Goal: Complete application form: Complete application form

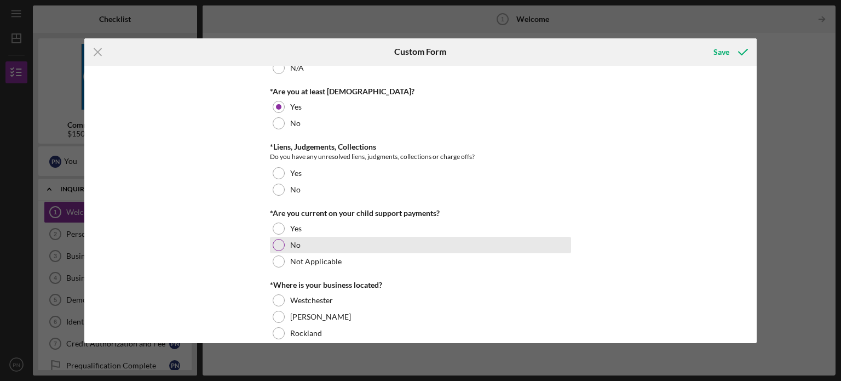
scroll to position [219, 0]
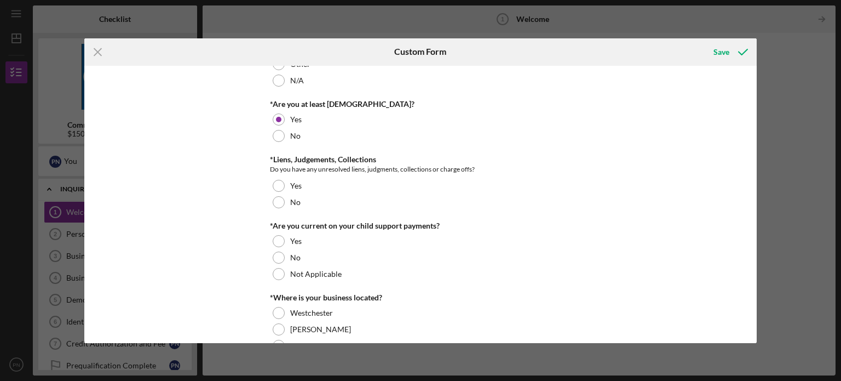
click at [749, 78] on div "PreQualification Questions Have you ever had a loan with us? Yes No Denied Capi…" at bounding box center [420, 204] width 673 height 277
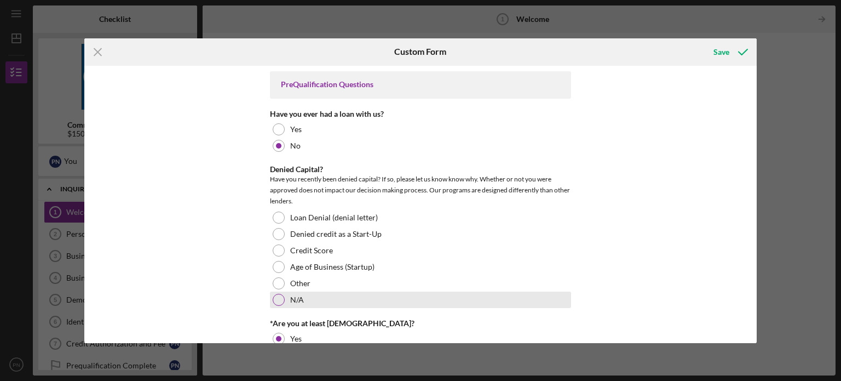
click at [293, 295] on label "N/A" at bounding box center [297, 299] width 14 height 9
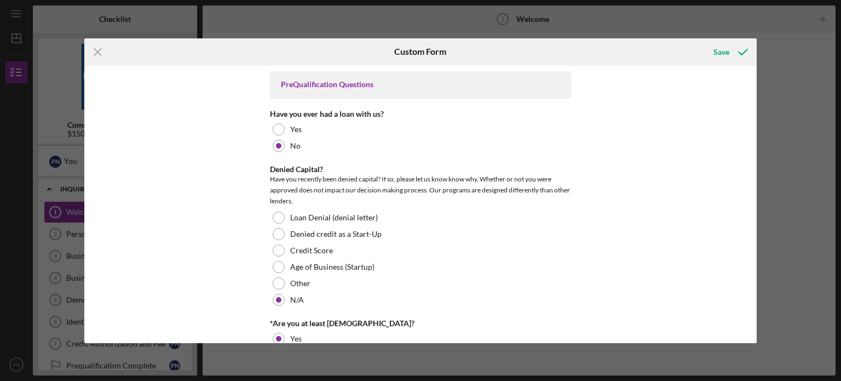
click at [749, 337] on div "PreQualification Questions Have you ever had a loan with us? Yes No Denied Capi…" at bounding box center [420, 204] width 673 height 277
click at [752, 186] on div "PreQualification Questions Have you ever had a loan with us? Yes No Denied Capi…" at bounding box center [420, 204] width 673 height 277
click at [754, 179] on div "PreQualification Questions Have you ever had a loan with us? Yes No Denied Capi…" at bounding box center [420, 204] width 673 height 277
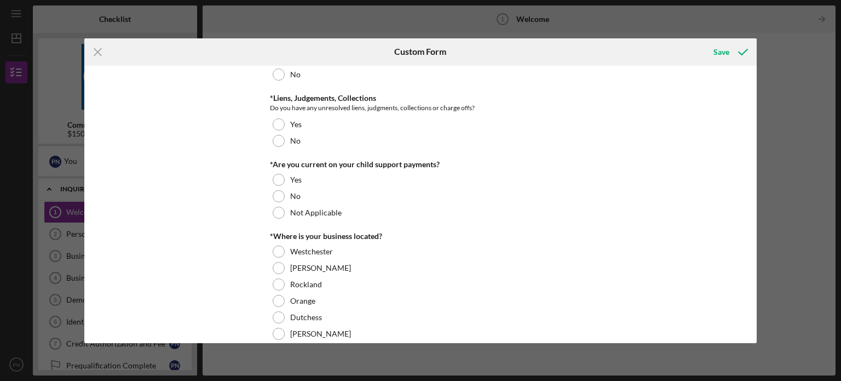
scroll to position [287, 0]
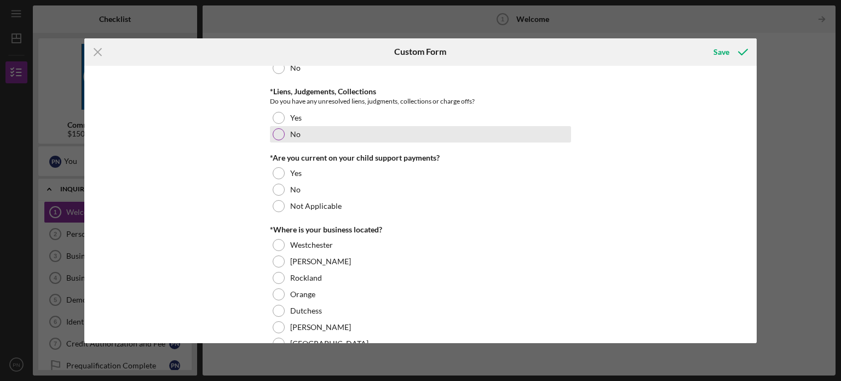
click at [281, 135] on div at bounding box center [279, 134] width 12 height 12
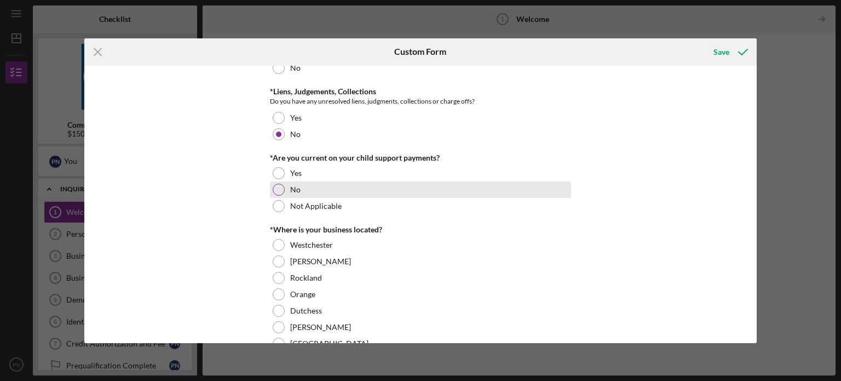
click at [275, 189] on div at bounding box center [279, 190] width 12 height 12
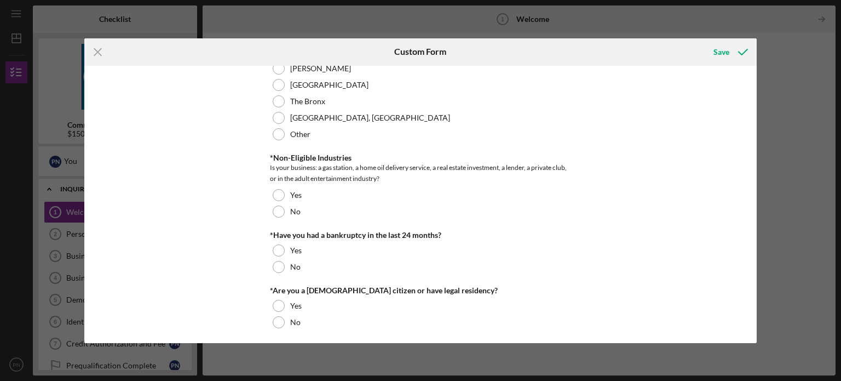
scroll to position [549, 0]
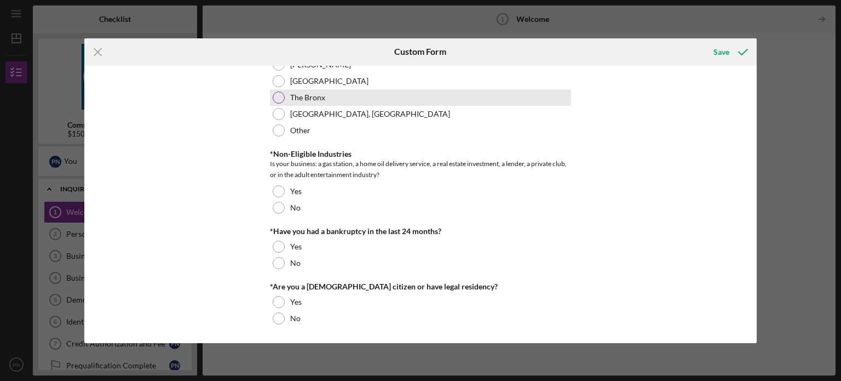
click at [410, 91] on div "The Bronx" at bounding box center [420, 97] width 301 height 16
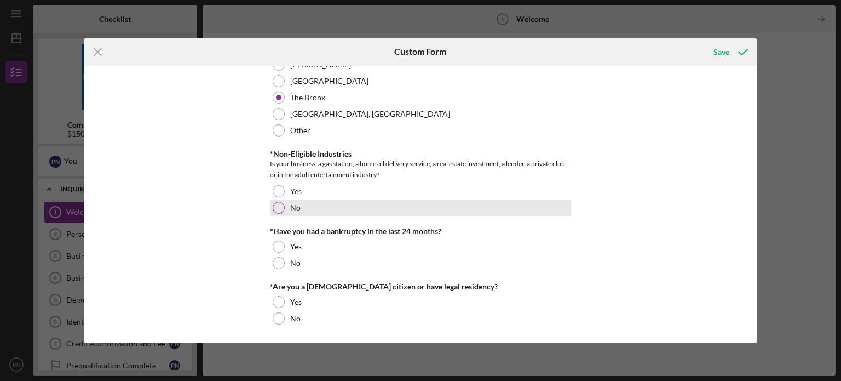
click at [285, 208] on div "No" at bounding box center [420, 207] width 301 height 16
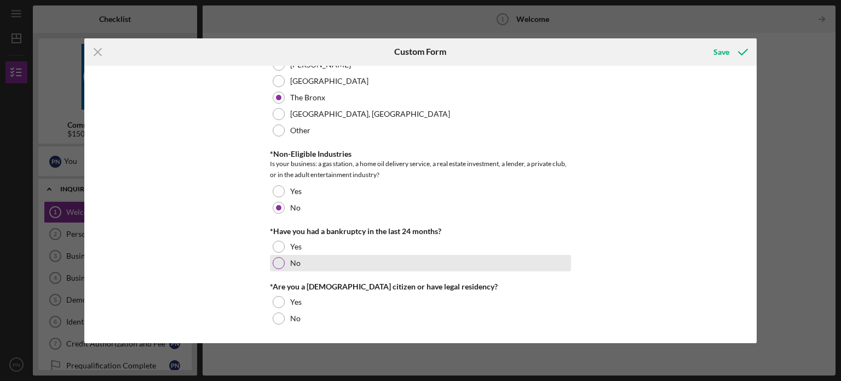
click at [274, 265] on div at bounding box center [279, 263] width 12 height 12
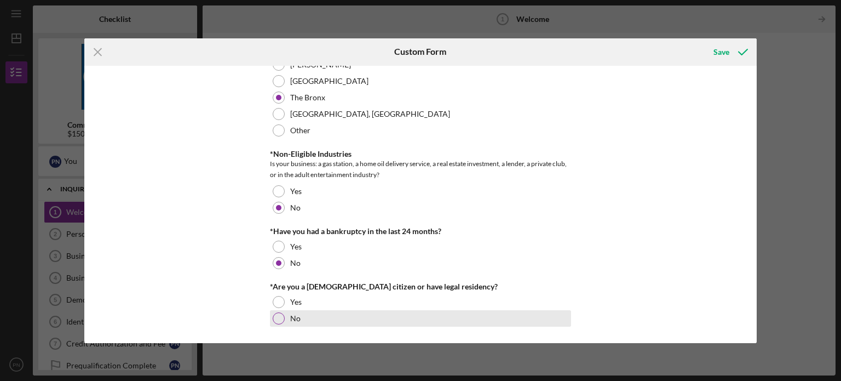
click at [280, 320] on div at bounding box center [279, 318] width 12 height 12
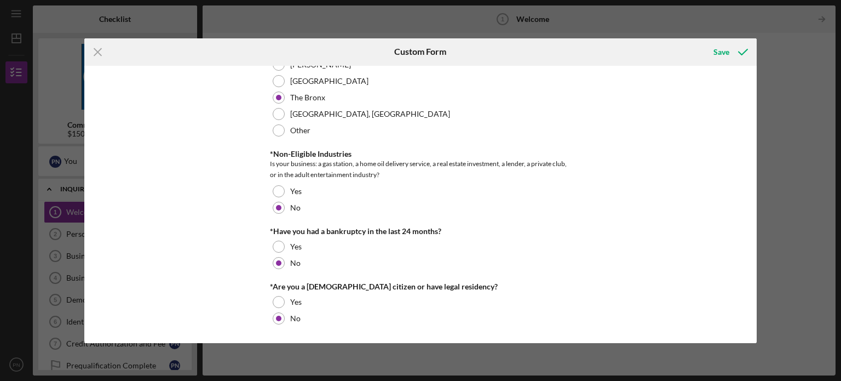
click at [752, 327] on div "PreQualification Questions Have you ever had a loan with us? Yes No Denied Capi…" at bounding box center [420, 204] width 673 height 277
click at [719, 51] on div "Save" at bounding box center [722, 52] width 16 height 22
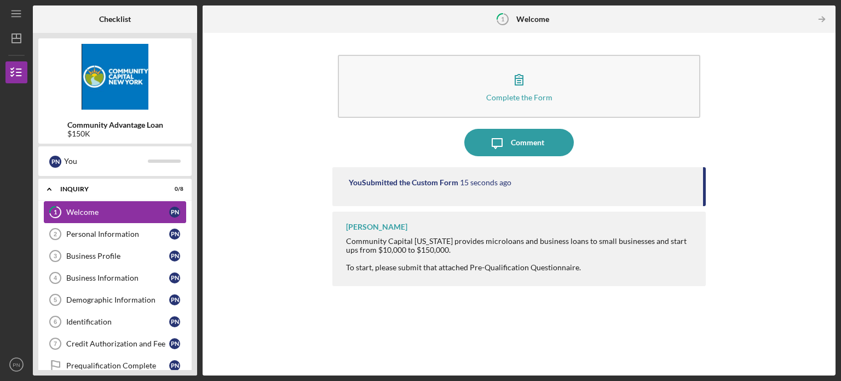
click at [120, 213] on div "Welcome" at bounding box center [117, 212] width 103 height 9
click at [111, 208] on div "Welcome" at bounding box center [117, 212] width 103 height 9
click at [95, 234] on div "Personal Information" at bounding box center [117, 234] width 103 height 9
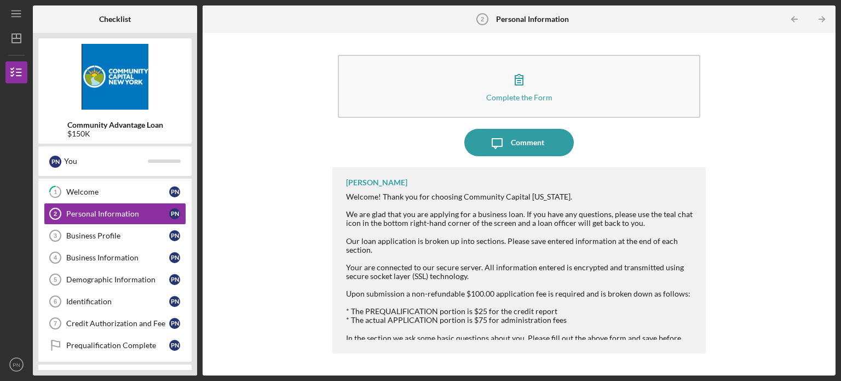
scroll to position [22, 0]
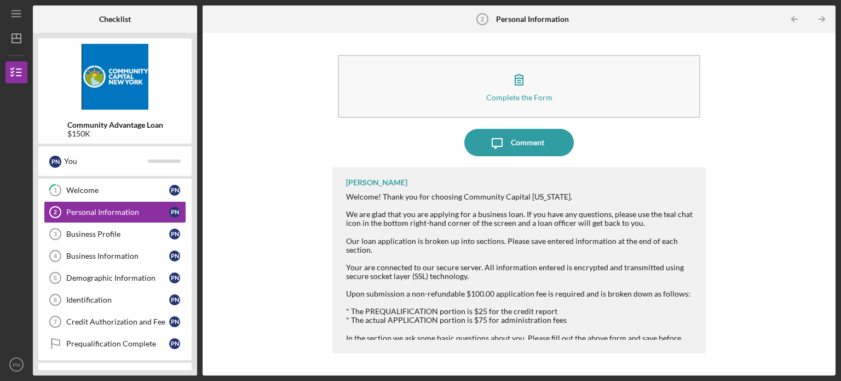
click at [252, 232] on div "Complete the Form Form Icon/Message Comment [PERSON_NAME] Welcome! Thank you fo…" at bounding box center [519, 203] width 622 height 331
click at [126, 186] on div "Welcome" at bounding box center [117, 190] width 103 height 9
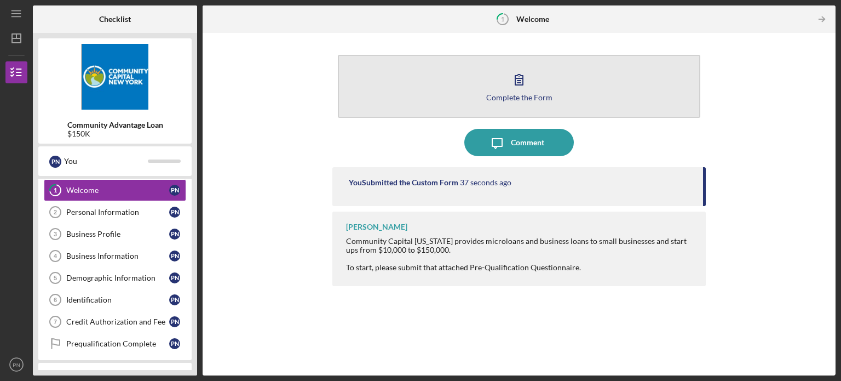
click at [516, 83] on icon "button" at bounding box center [519, 79] width 27 height 27
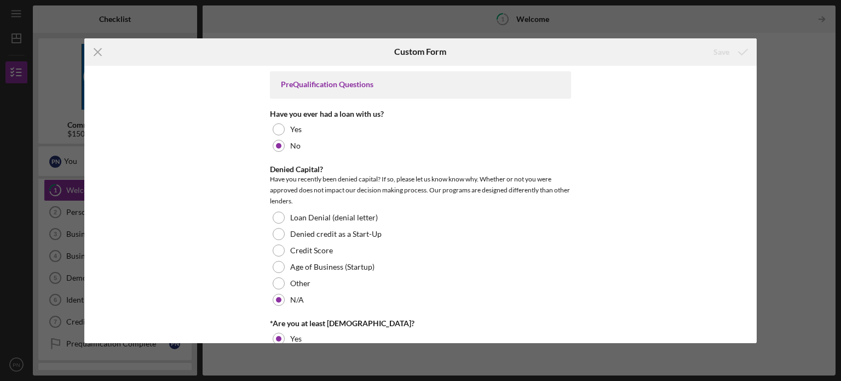
click at [754, 291] on div "PreQualification Questions Have you ever had a loan with us? Yes No Denied Capi…" at bounding box center [420, 204] width 673 height 277
click at [755, 290] on div "PreQualification Questions Have you ever had a loan with us? Yes No Denied Capi…" at bounding box center [420, 204] width 673 height 277
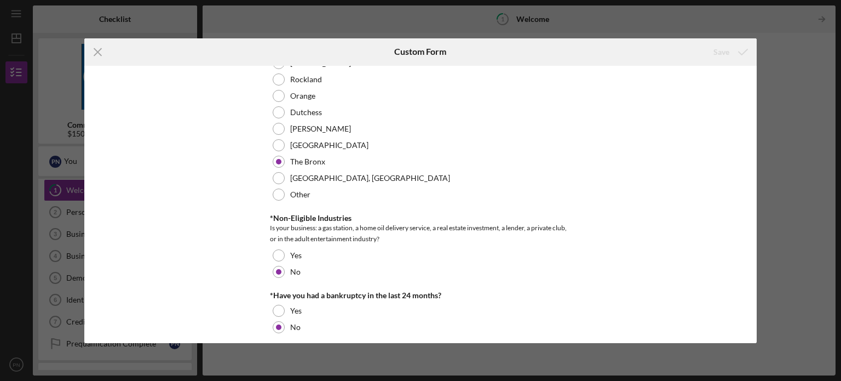
scroll to position [549, 0]
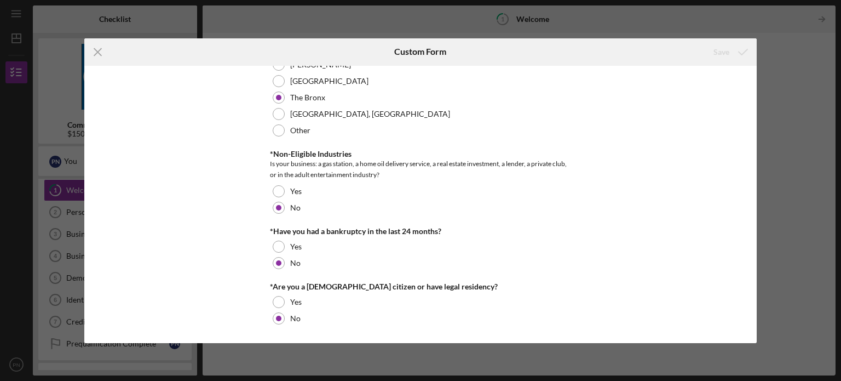
click at [816, 116] on div "Icon/Menu Close Custom Form Save PreQualification Questions Have you ever had a…" at bounding box center [420, 190] width 841 height 381
click at [104, 51] on icon "Icon/Menu Close" at bounding box center [97, 51] width 27 height 27
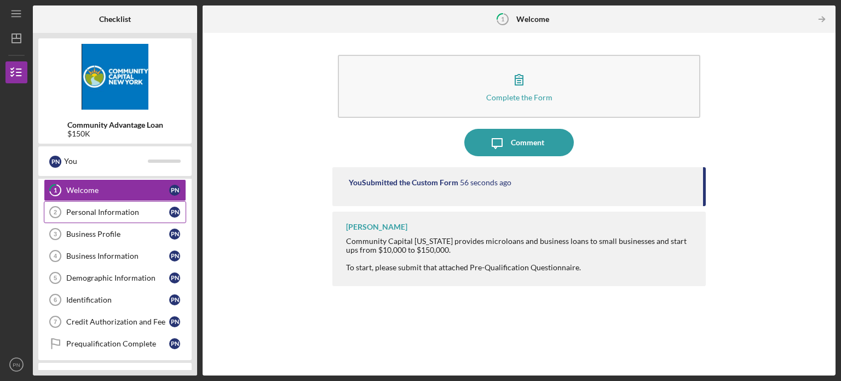
click at [107, 215] on div "Personal Information" at bounding box center [117, 212] width 103 height 9
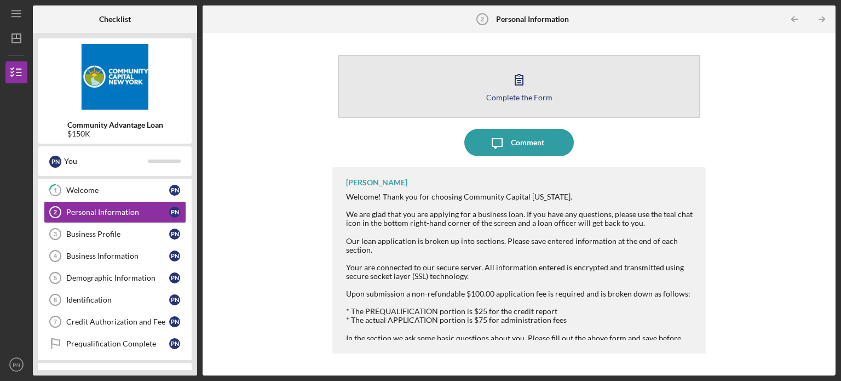
click at [432, 106] on button "Complete the Form Form" at bounding box center [519, 86] width 363 height 63
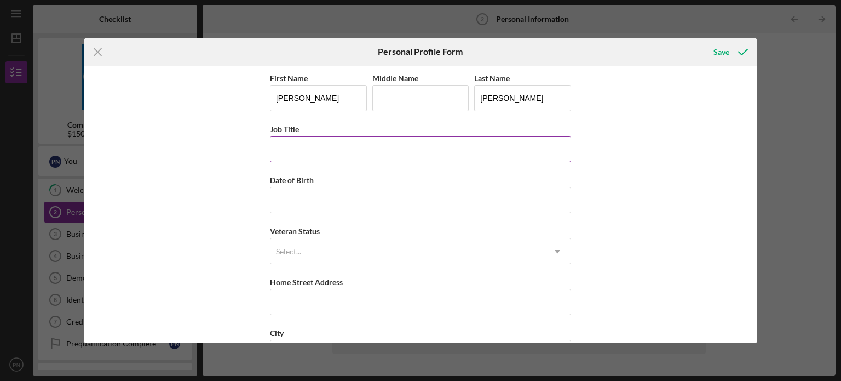
click at [294, 153] on input "Job Title" at bounding box center [420, 149] width 301 height 26
type input "presindet"
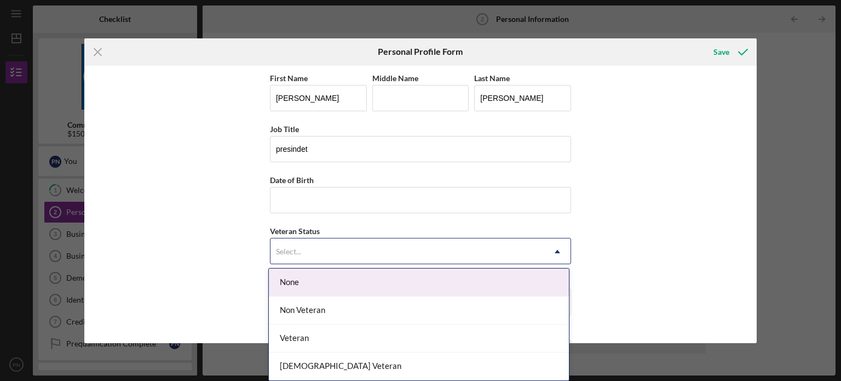
click at [551, 253] on icon "Icon/Dropdown Arrow" at bounding box center [558, 251] width 26 height 26
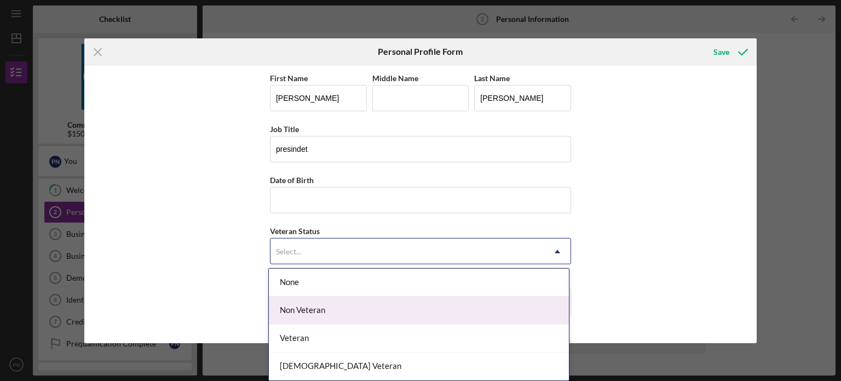
click at [455, 311] on div "Non Veteran" at bounding box center [419, 310] width 300 height 28
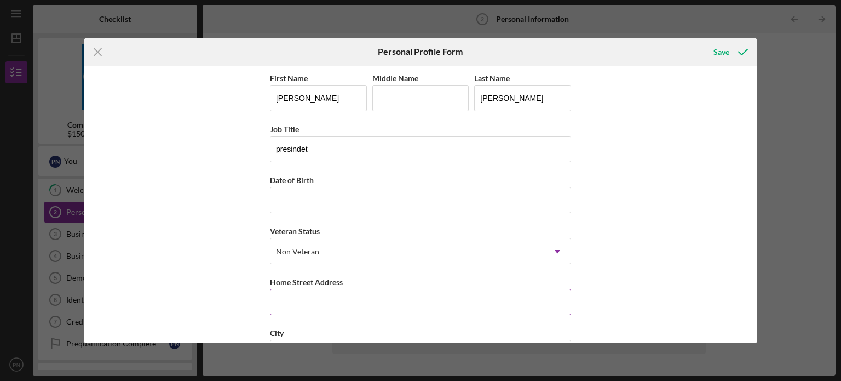
click at [440, 295] on input "Home Street Address" at bounding box center [420, 302] width 301 height 26
type input "[STREET_ADDRESS][PERSON_NAME]"
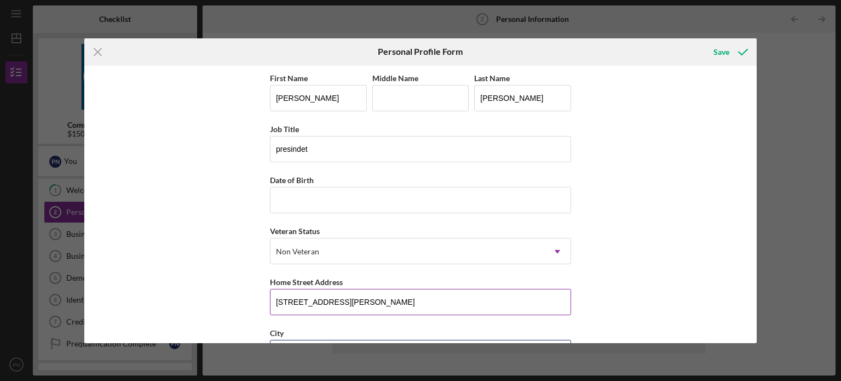
type input "Yonkers"
type input "NY"
type input "10703"
type input "[GEOGRAPHIC_DATA]"
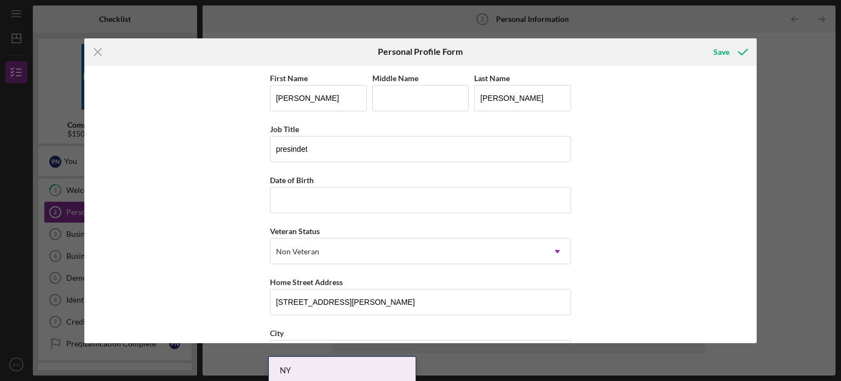
click at [754, 337] on div "First Name [PERSON_NAME] Middle Name Last Name [PERSON_NAME] Job Title presinde…" at bounding box center [420, 204] width 673 height 277
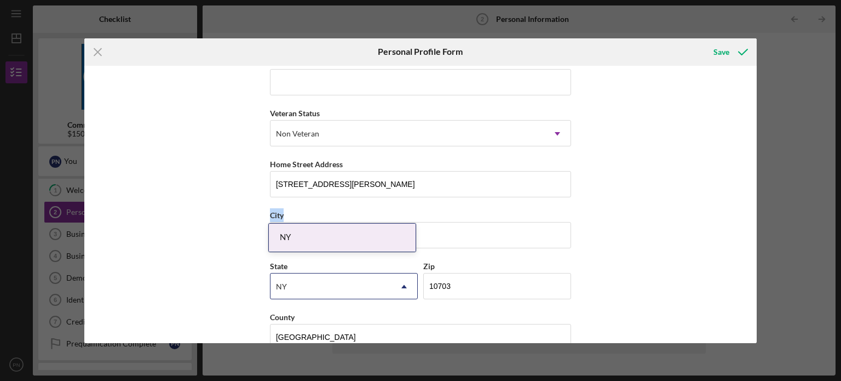
scroll to position [140, 0]
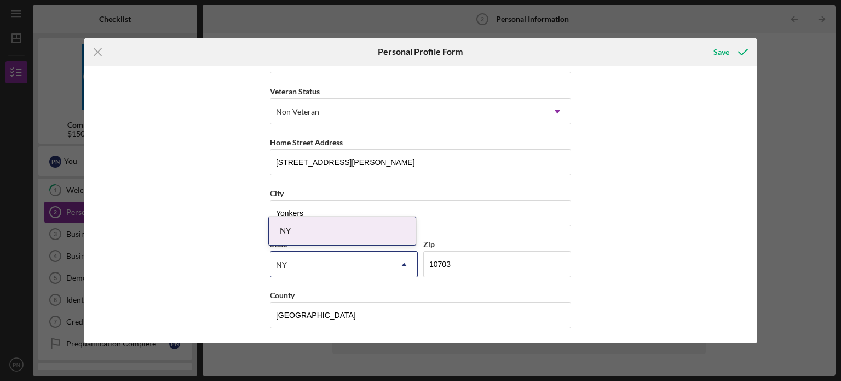
click at [754, 94] on div "First Name [PERSON_NAME] Middle Name Last Name [PERSON_NAME] Job Title presinde…" at bounding box center [420, 204] width 673 height 277
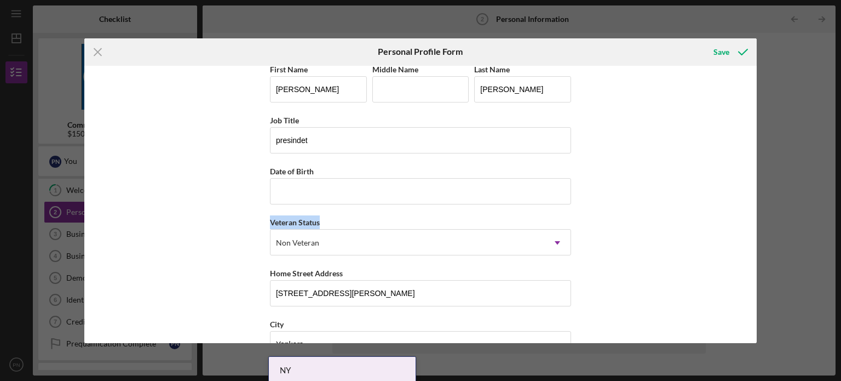
scroll to position [0, 0]
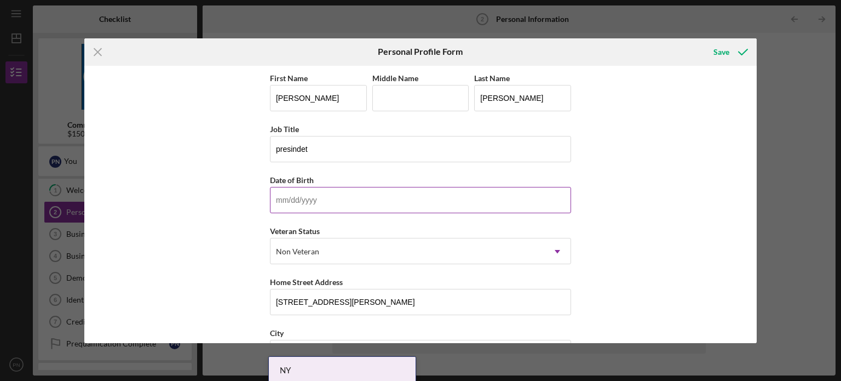
click at [396, 203] on input "Date of Birth" at bounding box center [420, 200] width 301 height 26
type input "[DATE]"
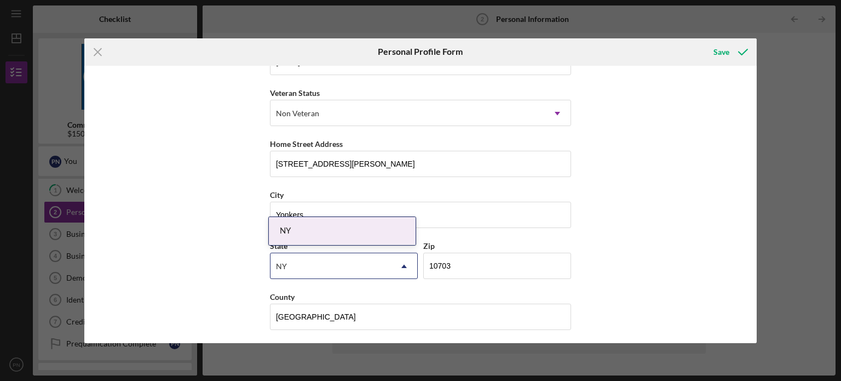
scroll to position [140, 0]
click at [695, 126] on div "First Name [PERSON_NAME] Middle Name Last Name [PERSON_NAME] Job Title presinde…" at bounding box center [420, 204] width 673 height 277
click at [718, 55] on div "Save" at bounding box center [722, 52] width 16 height 22
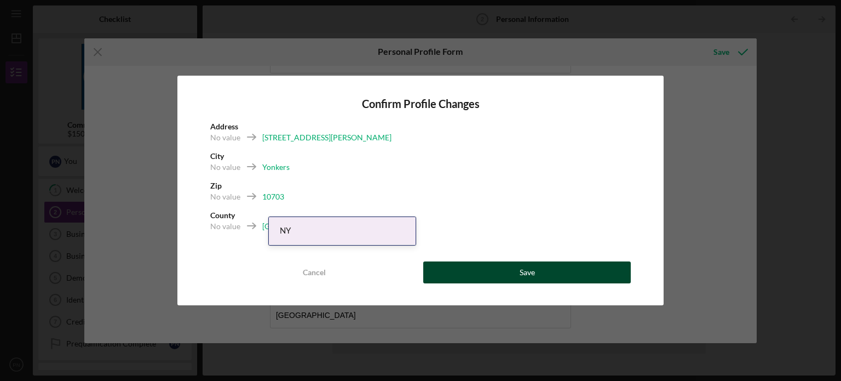
click at [440, 275] on button "Save" at bounding box center [527, 272] width 208 height 22
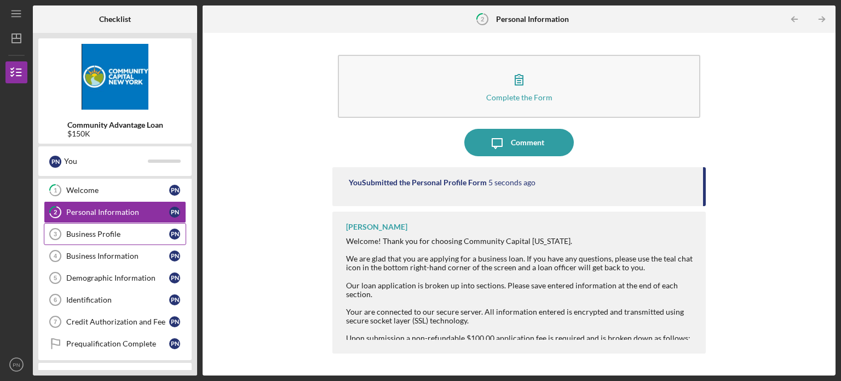
click at [94, 227] on link "Business Profile 3 Business Profile P N" at bounding box center [115, 234] width 142 height 22
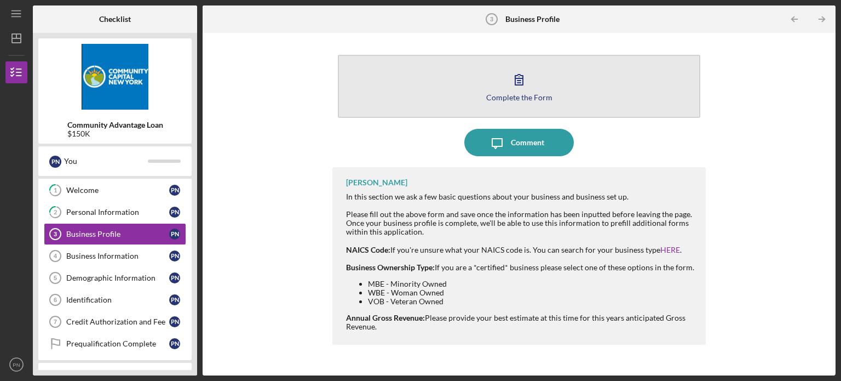
click at [466, 88] on button "Complete the Form Form" at bounding box center [519, 86] width 363 height 63
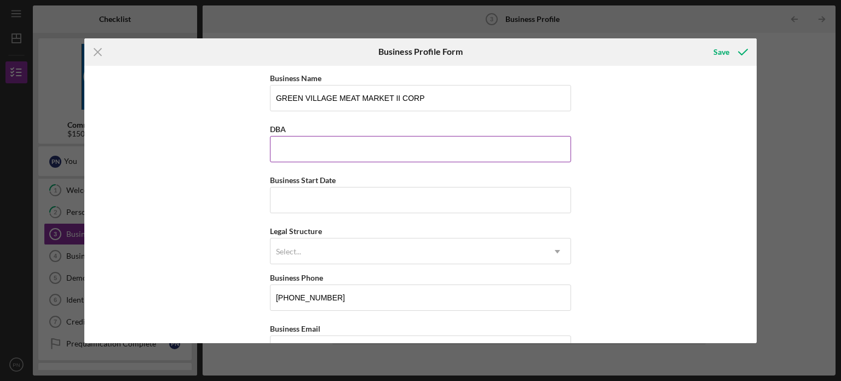
click at [369, 152] on input "DBA" at bounding box center [420, 149] width 301 height 26
type input "same"
type input "[DATE]"
click at [308, 146] on input "same" at bounding box center [420, 149] width 301 height 26
type input "s"
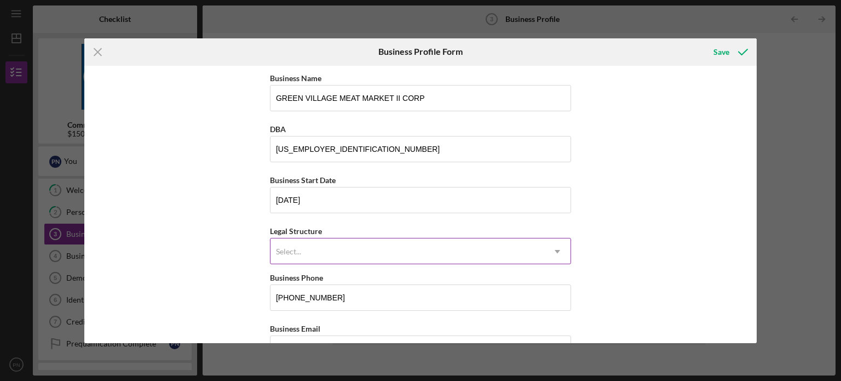
click at [534, 256] on div "Select..." at bounding box center [408, 251] width 274 height 25
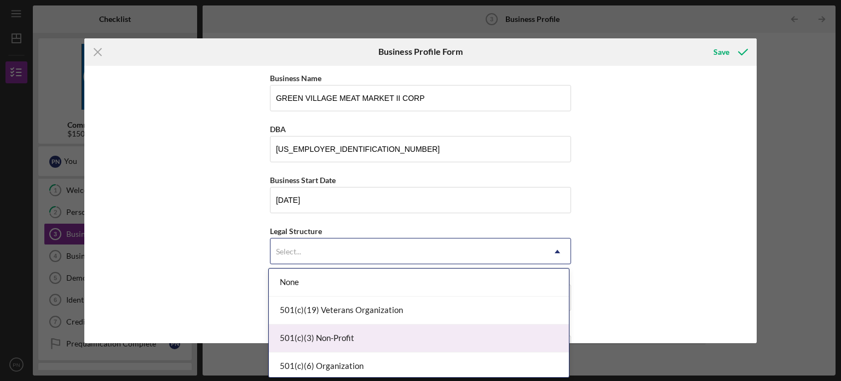
click at [497, 333] on div "501(c)(3) Non-Profit" at bounding box center [419, 338] width 300 height 28
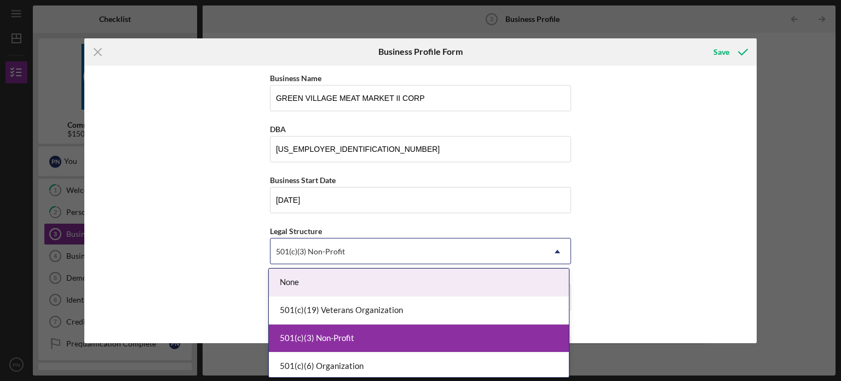
click at [552, 241] on icon "Icon/Dropdown Arrow" at bounding box center [558, 251] width 26 height 26
click at [526, 281] on div "None" at bounding box center [419, 282] width 300 height 28
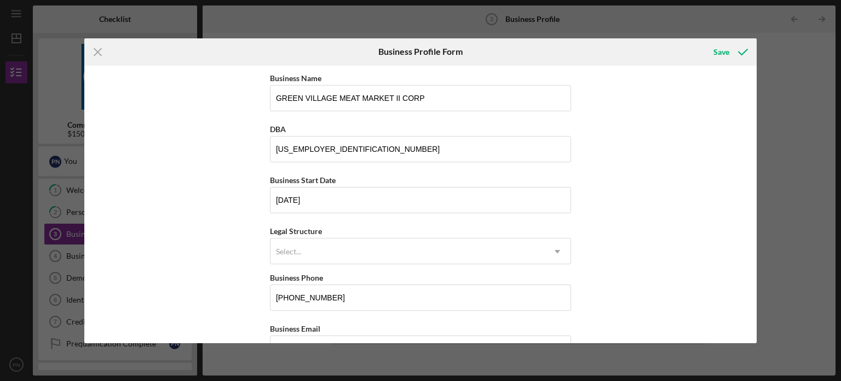
click at [749, 334] on div "Business Name GREEN VILLAGE MEAT MARKET II CORP DBA [US_EMPLOYER_IDENTIFICATION…" at bounding box center [420, 204] width 673 height 277
click at [754, 176] on div "Business Name GREEN VILLAGE MEAT MARKET II CORP DBA [US_EMPLOYER_IDENTIFICATION…" at bounding box center [420, 204] width 673 height 277
drag, startPoint x: 754, startPoint y: 176, endPoint x: 748, endPoint y: 195, distance: 20.1
click at [748, 195] on div "Business Name GREEN VILLAGE MEAT MARKET II CORP DBA [US_EMPLOYER_IDENTIFICATION…" at bounding box center [420, 204] width 673 height 277
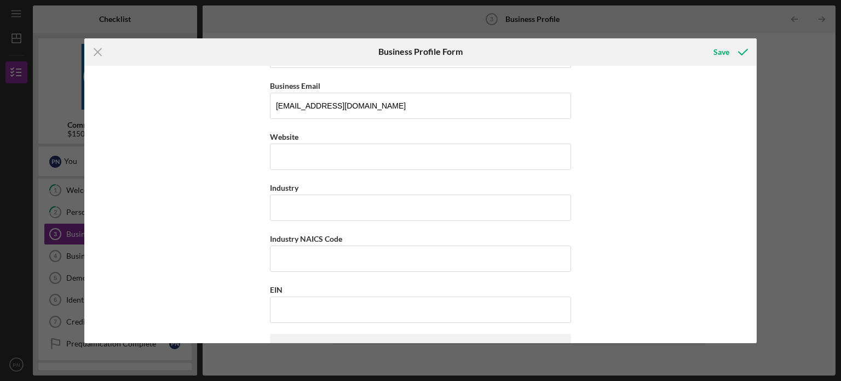
scroll to position [485, 0]
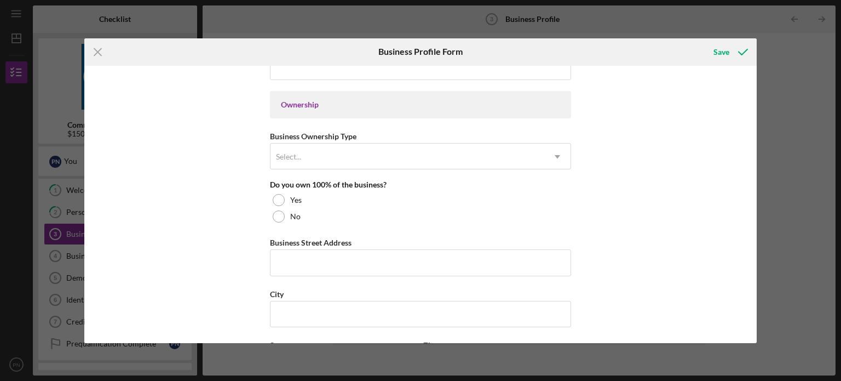
click at [757, 135] on div "Icon/Menu Close Business Profile Form Save Business Name GREEN VILLAGE MEAT MAR…" at bounding box center [420, 190] width 841 height 381
click at [754, 139] on div "Business Name GREEN VILLAGE MEAT MARKET II CORP DBA [US_EMPLOYER_IDENTIFICATION…" at bounding box center [420, 204] width 673 height 277
click at [753, 133] on div "Business Name GREEN VILLAGE MEAT MARKET II CORP DBA [US_EMPLOYER_IDENTIFICATION…" at bounding box center [420, 204] width 673 height 277
drag, startPoint x: 753, startPoint y: 133, endPoint x: 758, endPoint y: 215, distance: 82.3
click at [758, 215] on div "Icon/Menu Close Business Profile Form Save Business Name GREEN VILLAGE MEAT MAR…" at bounding box center [420, 190] width 841 height 381
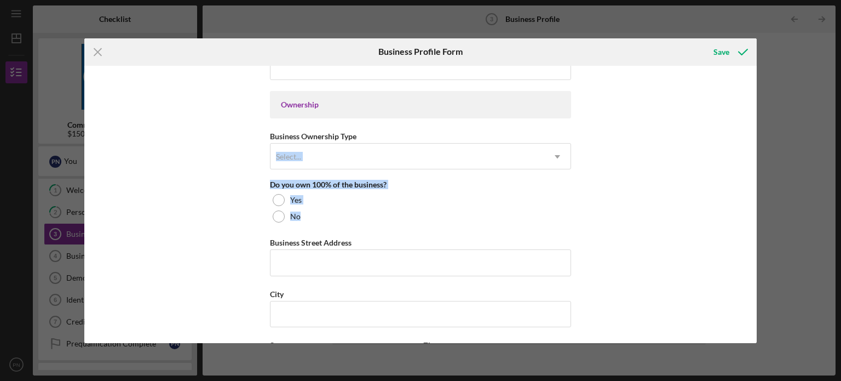
click at [758, 215] on div "Icon/Menu Close Business Profile Form Save Business Name GREEN VILLAGE MEAT MAR…" at bounding box center [420, 190] width 841 height 381
click at [750, 122] on div "Business Name GREEN VILLAGE MEAT MARKET II CORP DBA [US_EMPLOYER_IDENTIFICATION…" at bounding box center [420, 204] width 673 height 277
click at [752, 119] on div "Business Name GREEN VILLAGE MEAT MARKET II CORP DBA [US_EMPLOYER_IDENTIFICATION…" at bounding box center [420, 204] width 673 height 277
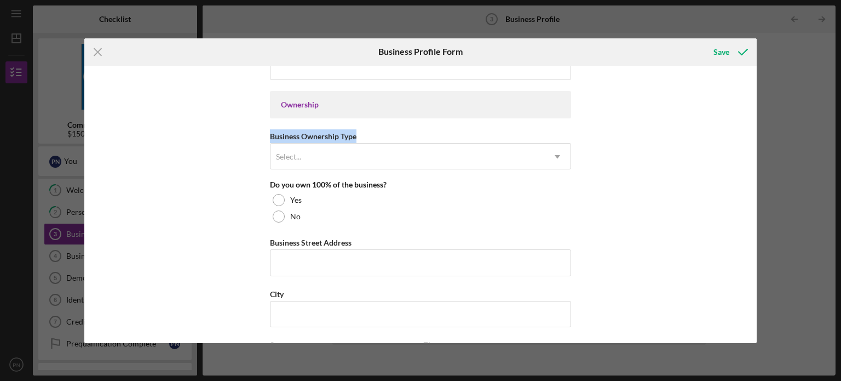
click at [752, 119] on div "Business Name GREEN VILLAGE MEAT MARKET II CORP DBA [US_EMPLOYER_IDENTIFICATION…" at bounding box center [420, 204] width 673 height 277
click at [544, 184] on div "Do you own 100% of the business?" at bounding box center [420, 184] width 301 height 9
click at [754, 121] on div "Business Name GREEN VILLAGE MEAT MARKET II CORP DBA [US_EMPLOYER_IDENTIFICATION…" at bounding box center [420, 204] width 673 height 277
drag, startPoint x: 754, startPoint y: 121, endPoint x: 738, endPoint y: 157, distance: 39.5
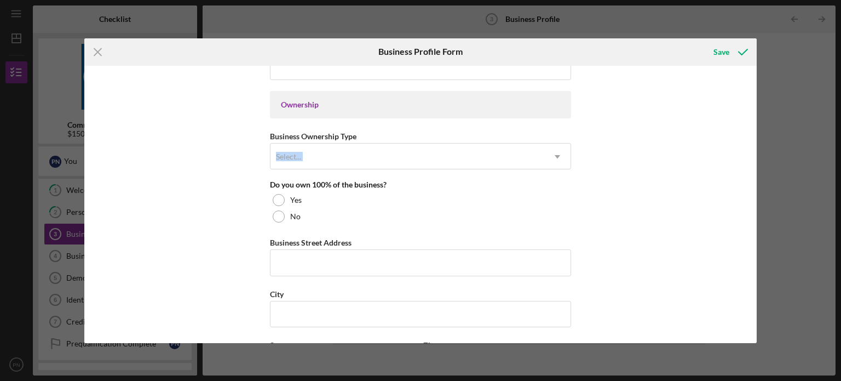
click at [738, 157] on div "Business Name GREEN VILLAGE MEAT MARKET II CORP DBA [US_EMPLOYER_IDENTIFICATION…" at bounding box center [420, 204] width 673 height 277
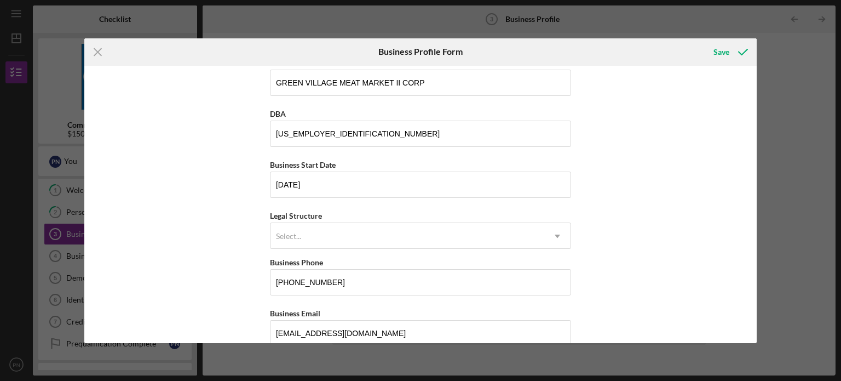
scroll to position [0, 0]
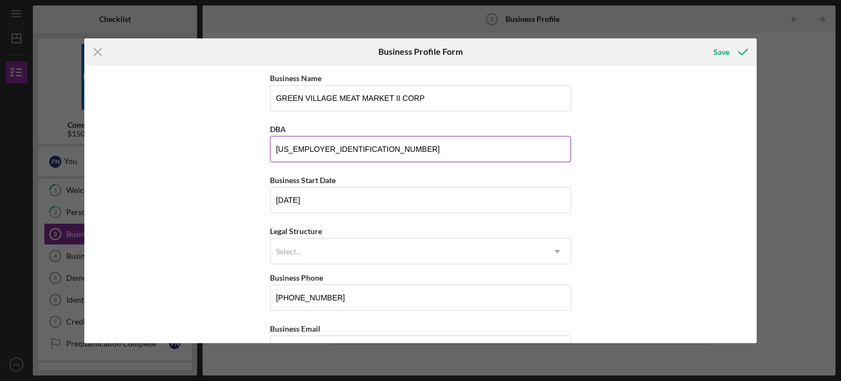
click at [362, 146] on input "[US_EMPLOYER_IDENTIFICATION_NUMBER]" at bounding box center [420, 149] width 301 height 26
type input "9"
type input "same"
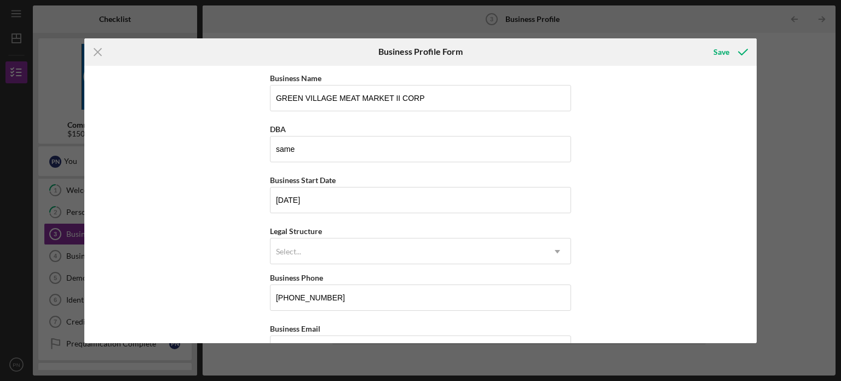
drag, startPoint x: 757, startPoint y: 119, endPoint x: 754, endPoint y: 136, distance: 17.3
click at [754, 136] on div "Icon/Menu Close Business Profile Form Save Business Name GREEN VILLAGE MEAT MAR…" at bounding box center [420, 190] width 841 height 381
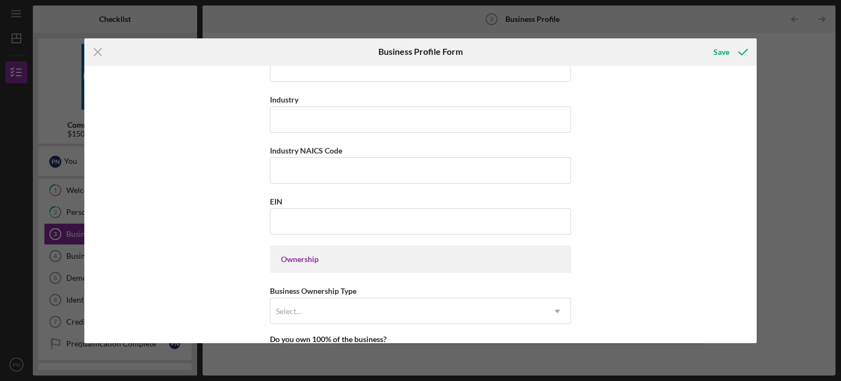
scroll to position [335, 0]
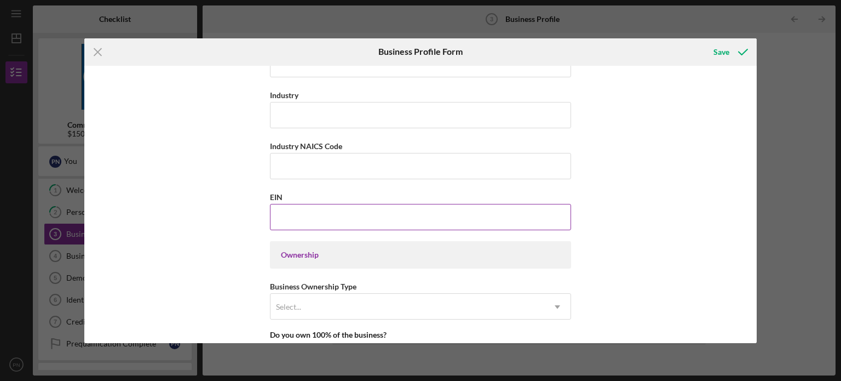
click at [329, 214] on input "EIN" at bounding box center [420, 217] width 301 height 26
type input "[US_EMPLOYER_IDENTIFICATION_NUMBER]"
click at [562, 305] on icon "Icon/Dropdown Arrow" at bounding box center [558, 307] width 26 height 26
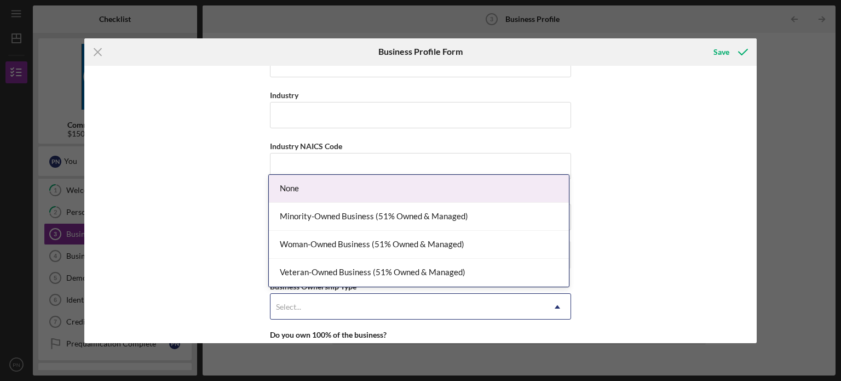
click at [397, 196] on div "None" at bounding box center [419, 189] width 300 height 28
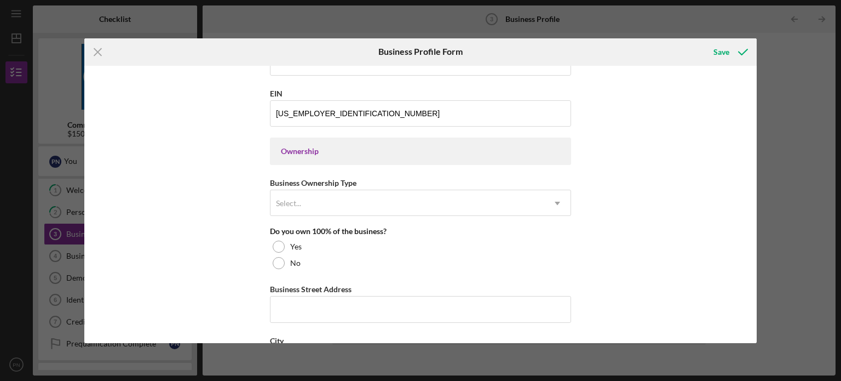
scroll to position [467, 0]
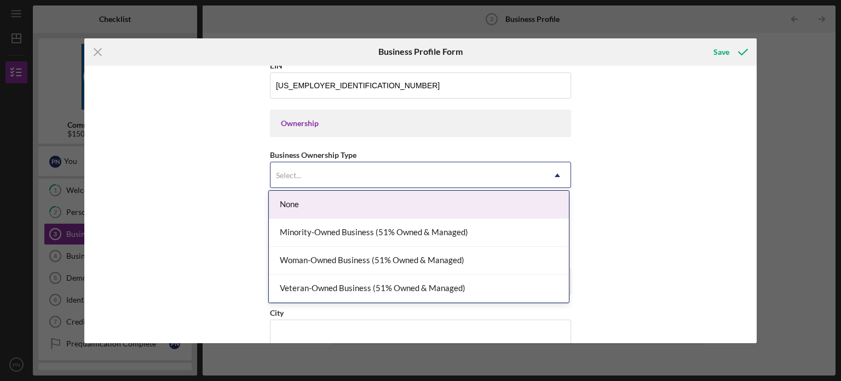
click at [552, 178] on icon "Icon/Dropdown Arrow" at bounding box center [558, 175] width 26 height 26
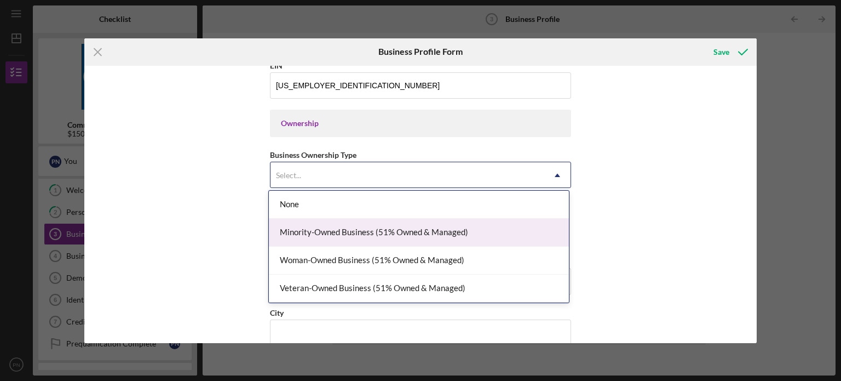
click at [433, 227] on div "Minority-Owned Business (51% Owned & Managed)" at bounding box center [419, 233] width 300 height 28
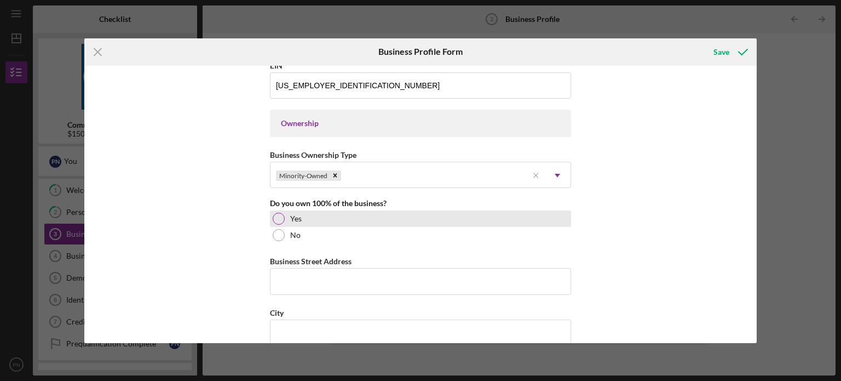
click at [284, 215] on div "Yes" at bounding box center [420, 218] width 301 height 16
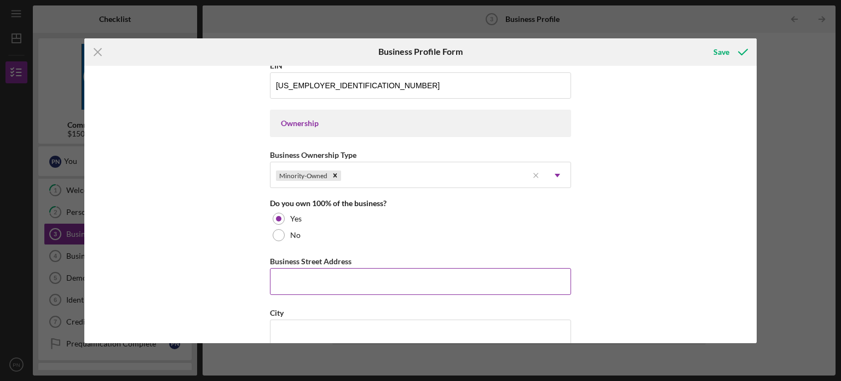
click at [307, 276] on input "Business Street Address" at bounding box center [420, 281] width 301 height 26
type input "116 east 170st"
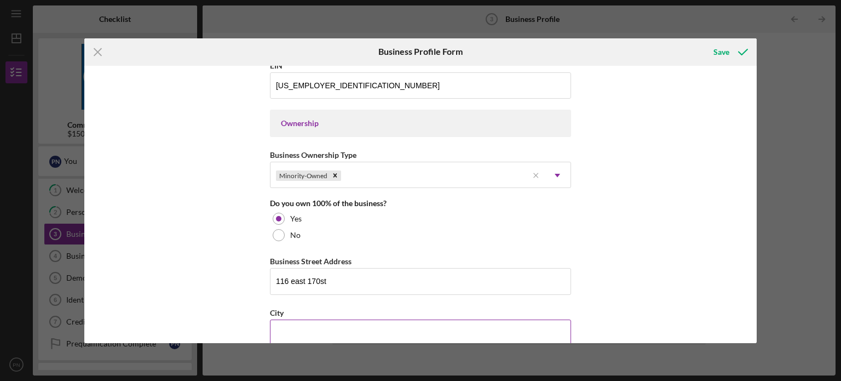
click at [421, 335] on input "City" at bounding box center [420, 332] width 301 height 26
type input "[GEOGRAPHIC_DATA]"
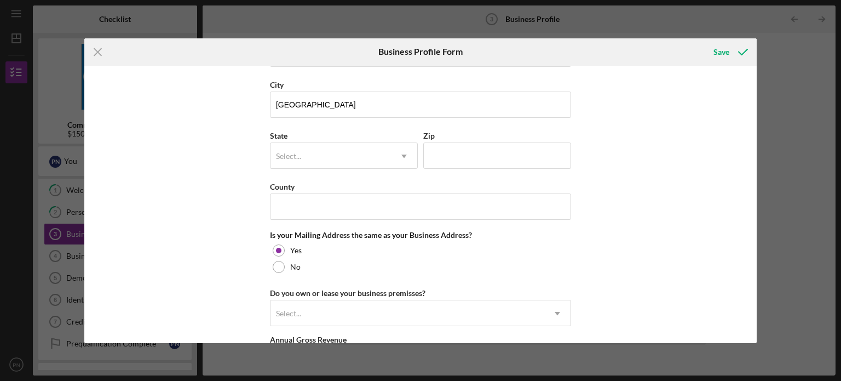
scroll to position [700, 0]
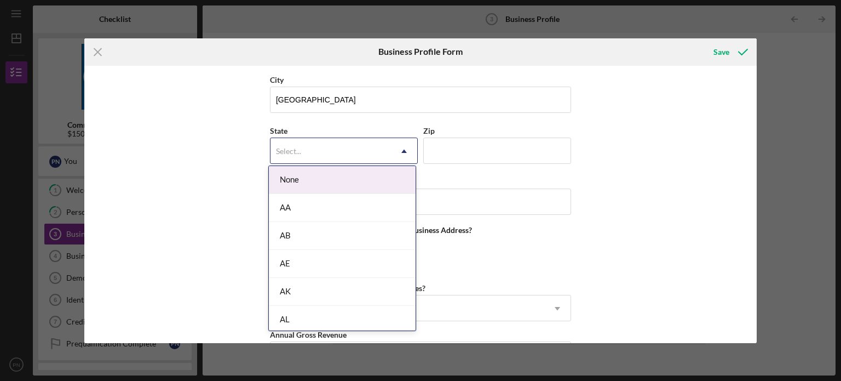
click at [405, 149] on icon "Icon/Dropdown Arrow" at bounding box center [404, 151] width 26 height 26
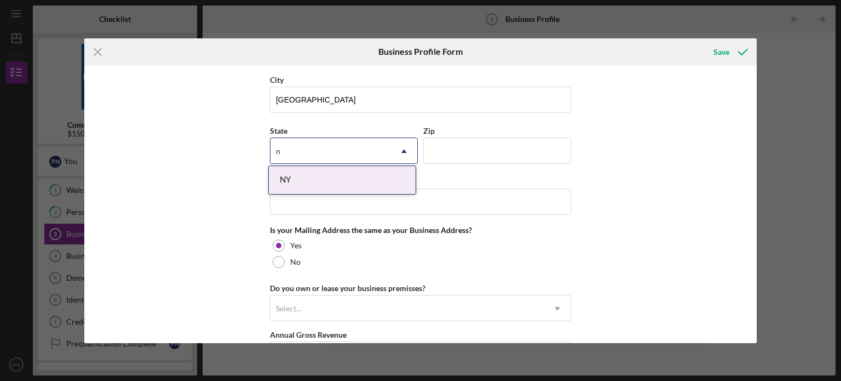
type input "ny"
click at [412, 180] on div "NY" at bounding box center [342, 180] width 147 height 28
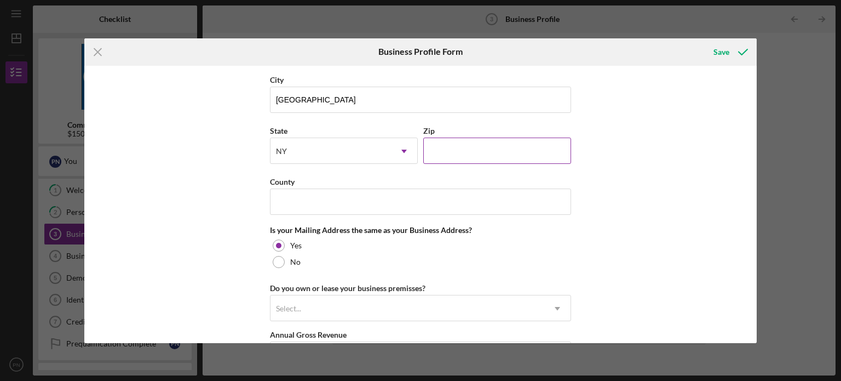
click at [456, 148] on input "Zip" at bounding box center [497, 151] width 148 height 26
type input "10452"
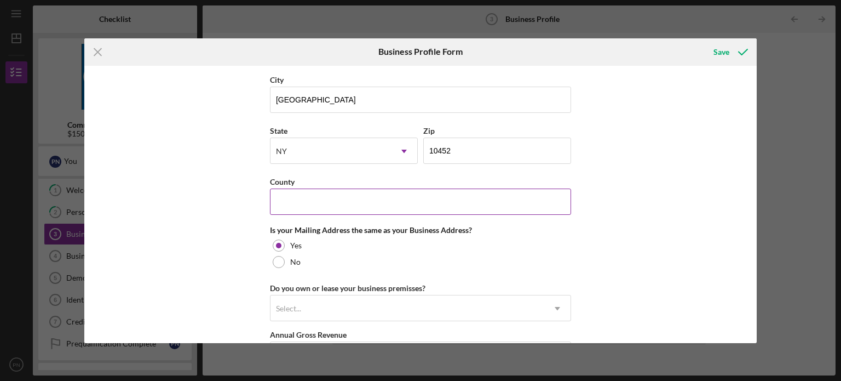
click at [362, 197] on input "County" at bounding box center [420, 201] width 301 height 26
type input "NY"
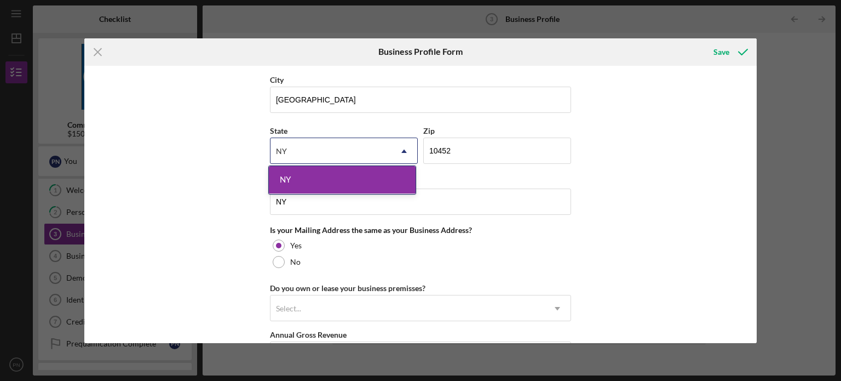
click at [356, 178] on div "NY" at bounding box center [342, 180] width 147 height 28
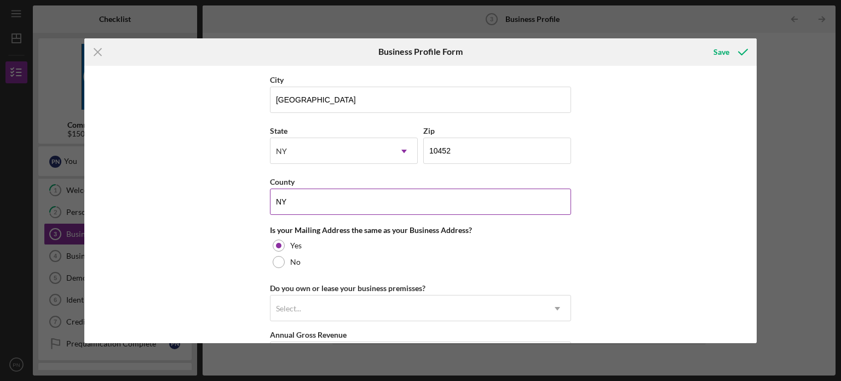
click at [397, 198] on input "NY" at bounding box center [420, 201] width 301 height 26
type input "N"
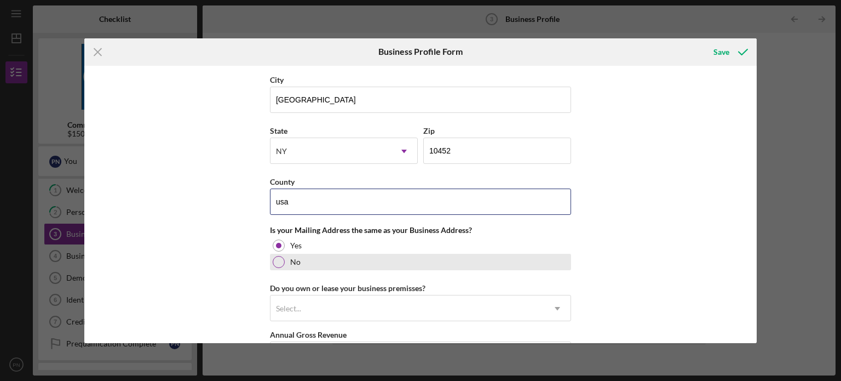
type input "usa"
click at [278, 257] on div at bounding box center [279, 262] width 12 height 12
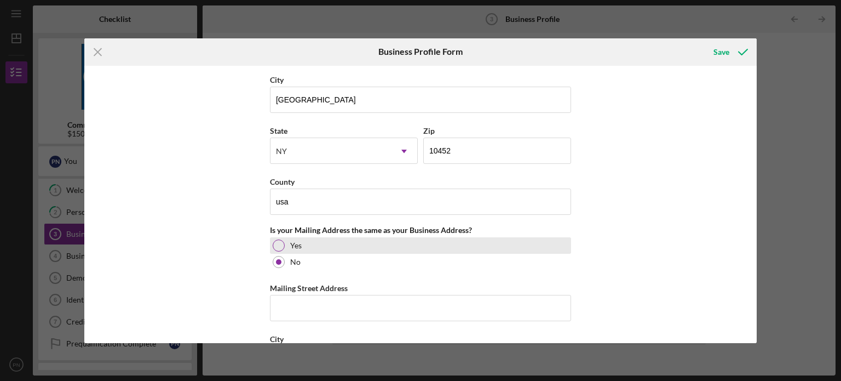
click at [276, 239] on div at bounding box center [279, 245] width 12 height 12
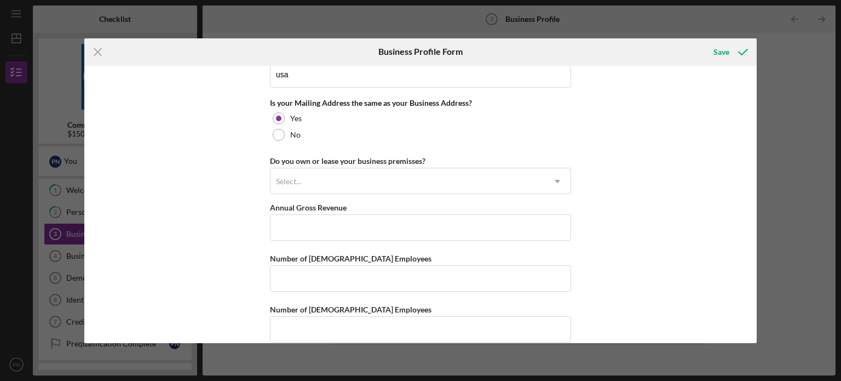
scroll to position [839, 0]
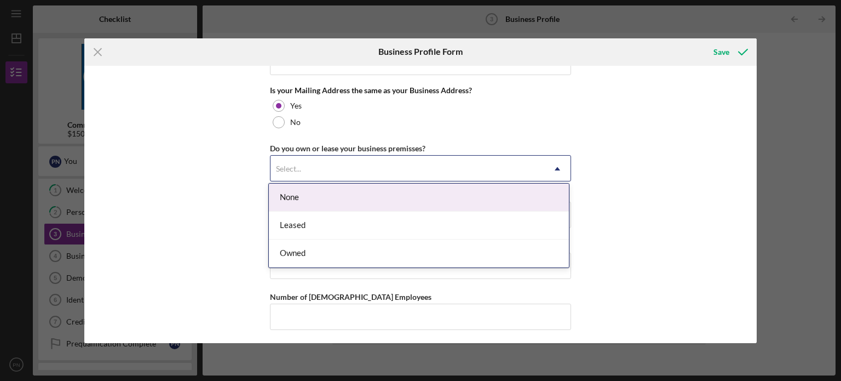
click at [556, 167] on use at bounding box center [557, 168] width 5 height 3
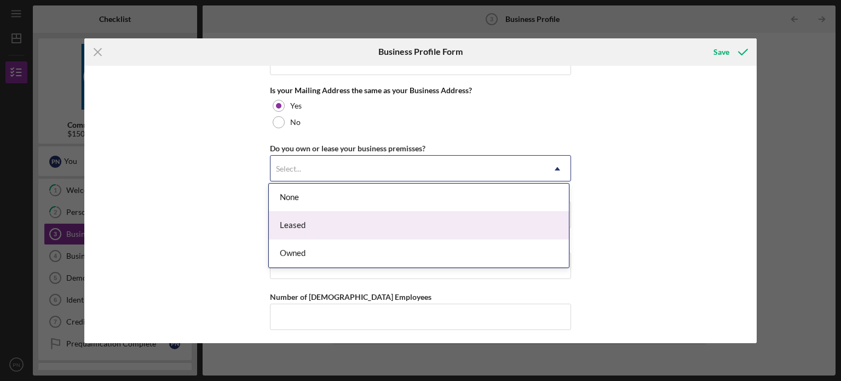
click at [496, 221] on div "Leased" at bounding box center [419, 225] width 300 height 28
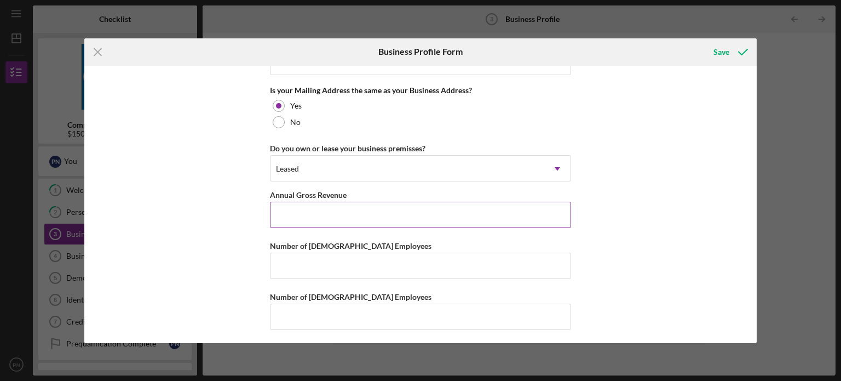
click at [504, 214] on input "Annual Gross Revenue" at bounding box center [420, 215] width 301 height 26
click at [465, 208] on input "Annual Gross Revenue" at bounding box center [420, 215] width 301 height 26
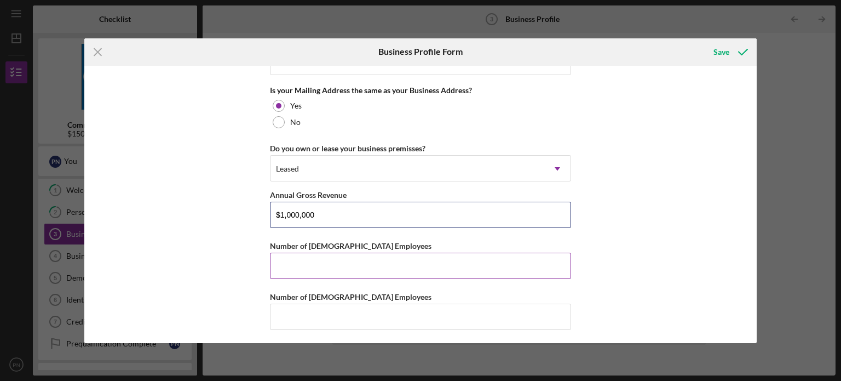
type input "$1,000,000"
click at [404, 248] on div "Number of [DEMOGRAPHIC_DATA] Employees" at bounding box center [420, 246] width 301 height 14
click at [403, 262] on input "Number of [DEMOGRAPHIC_DATA] Employees" at bounding box center [420, 266] width 301 height 26
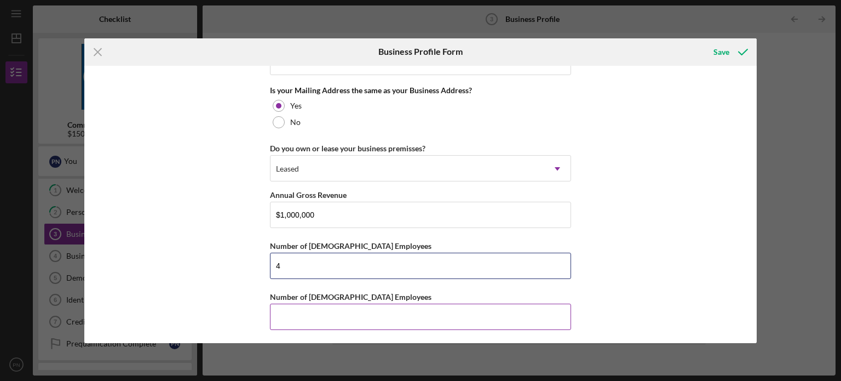
type input "4"
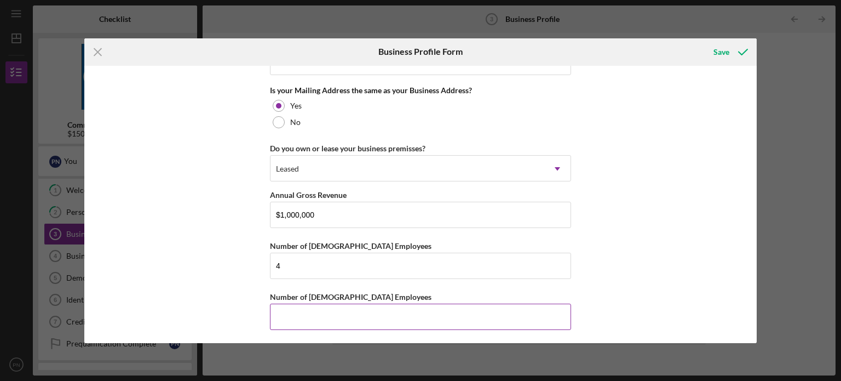
click at [374, 315] on input "Number of [DEMOGRAPHIC_DATA] Employees" at bounding box center [420, 317] width 301 height 26
type input "2"
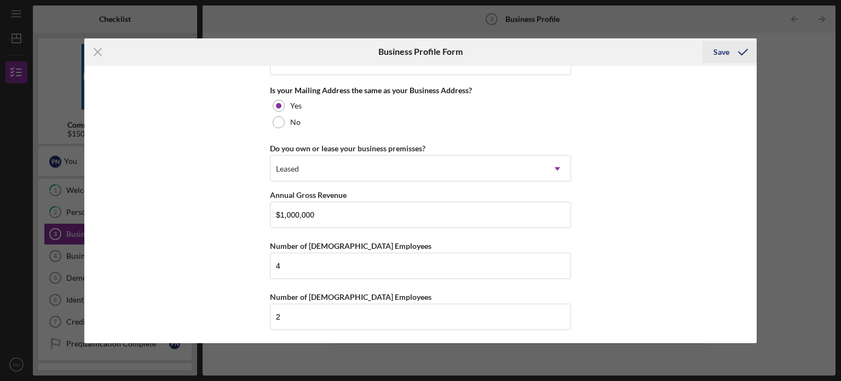
click at [715, 47] on div "Save" at bounding box center [722, 52] width 16 height 22
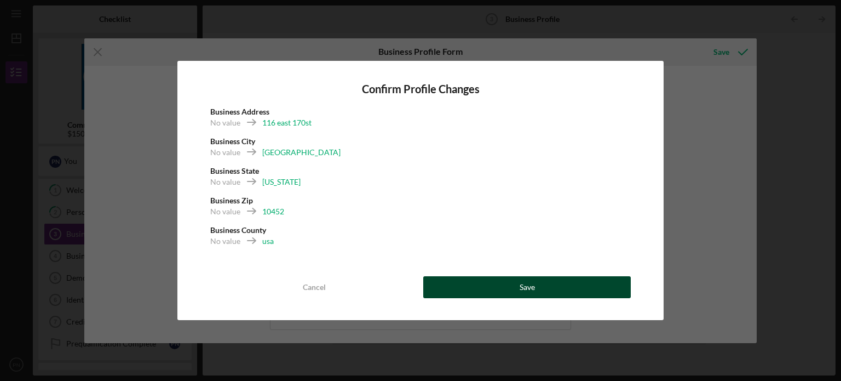
click at [442, 287] on button "Save" at bounding box center [527, 287] width 208 height 22
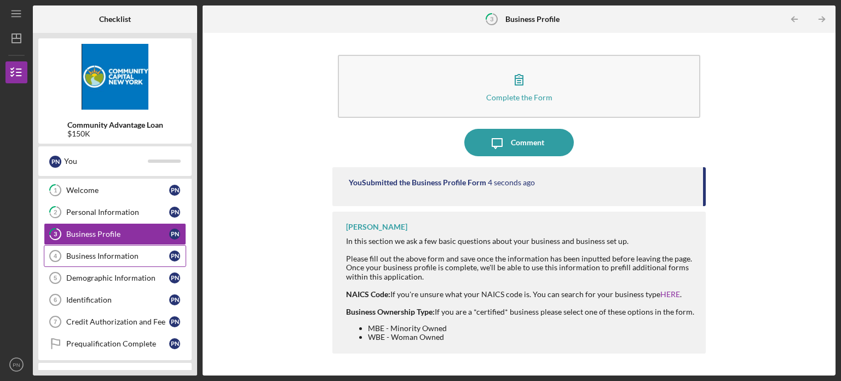
click at [99, 253] on div "Business Information" at bounding box center [117, 255] width 103 height 9
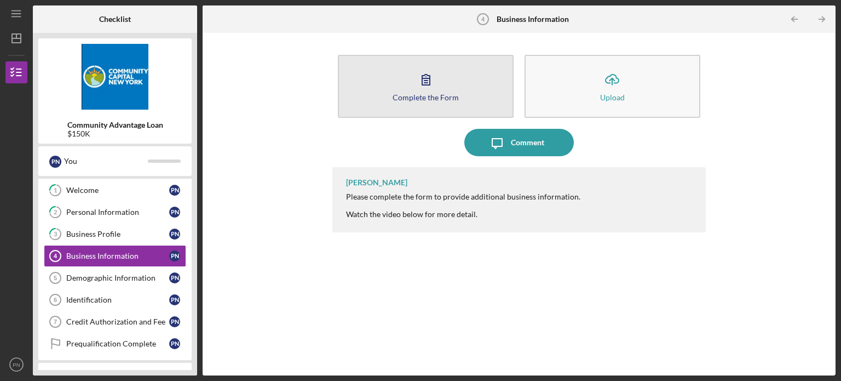
click at [456, 82] on button "Complete the Form Form" at bounding box center [426, 86] width 176 height 63
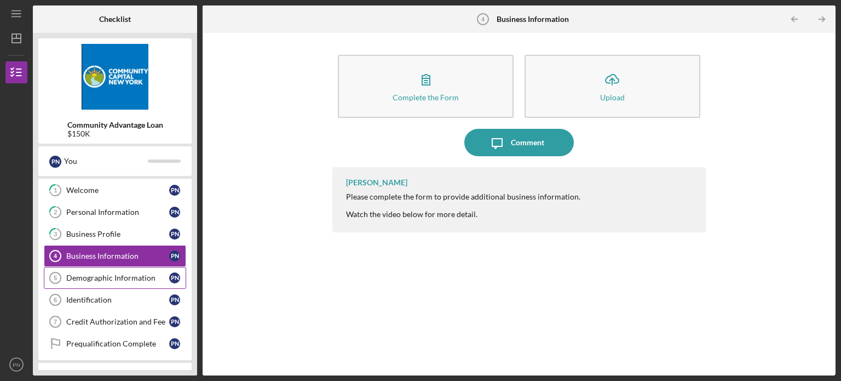
click at [85, 268] on link "Demographic Information 5 Demographic Information P N" at bounding box center [115, 278] width 142 height 22
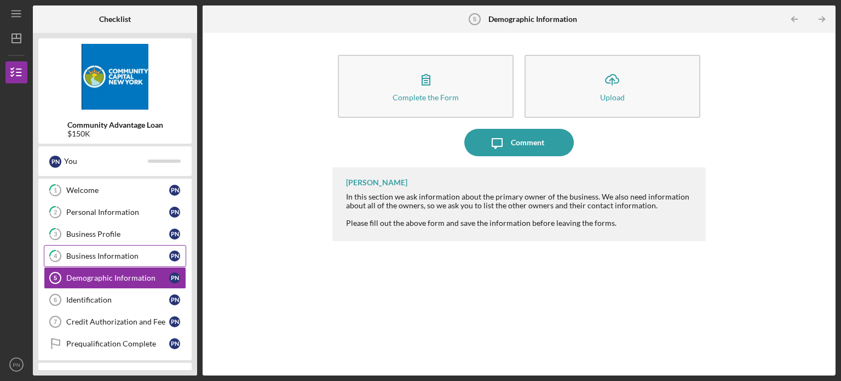
click at [83, 251] on div "Business Information" at bounding box center [117, 255] width 103 height 9
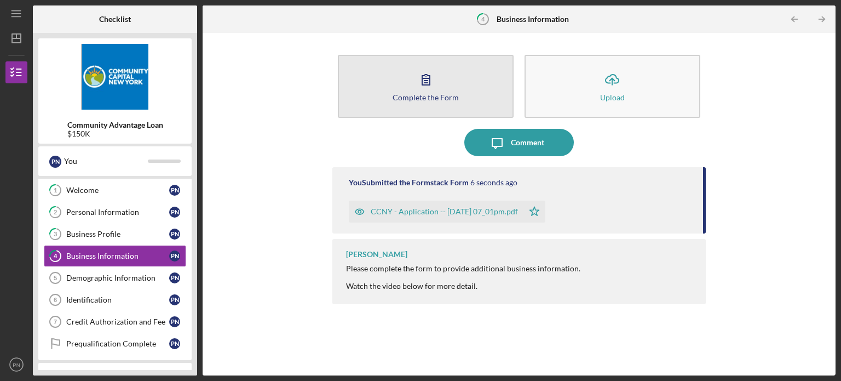
click at [429, 84] on icon "button" at bounding box center [426, 79] width 27 height 27
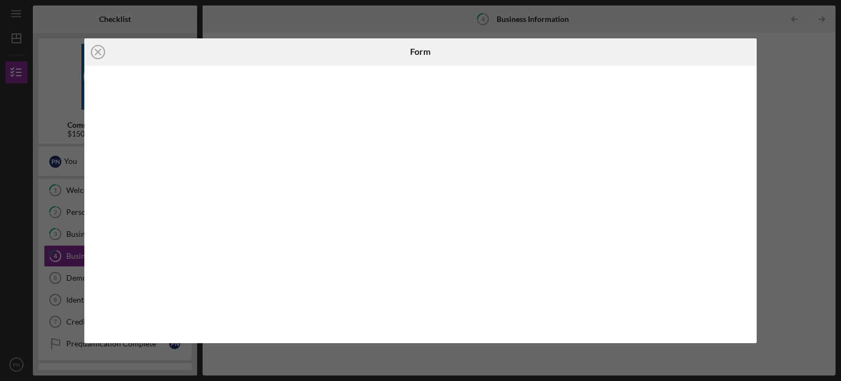
click at [782, 173] on div "Icon/Close Form" at bounding box center [420, 190] width 841 height 381
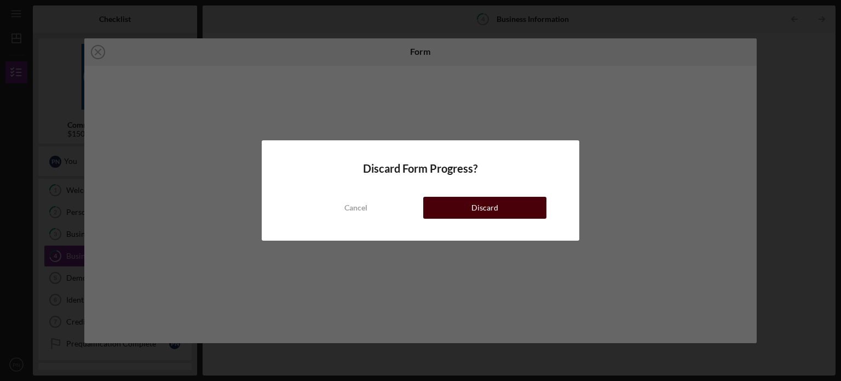
click at [457, 212] on button "Discard" at bounding box center [484, 208] width 123 height 22
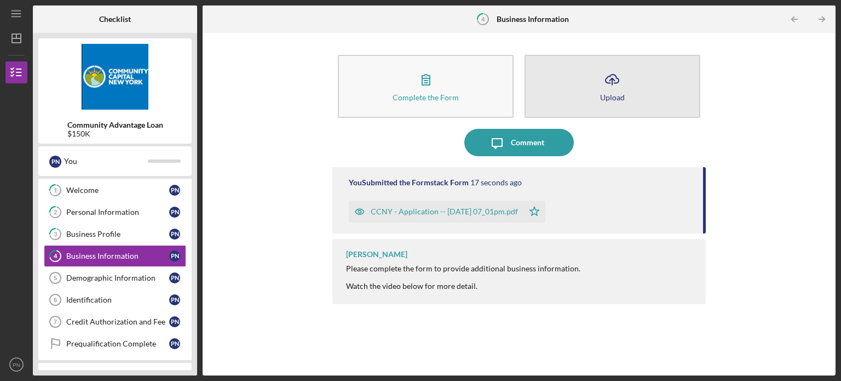
click at [579, 96] on button "Icon/Upload Upload" at bounding box center [613, 86] width 176 height 63
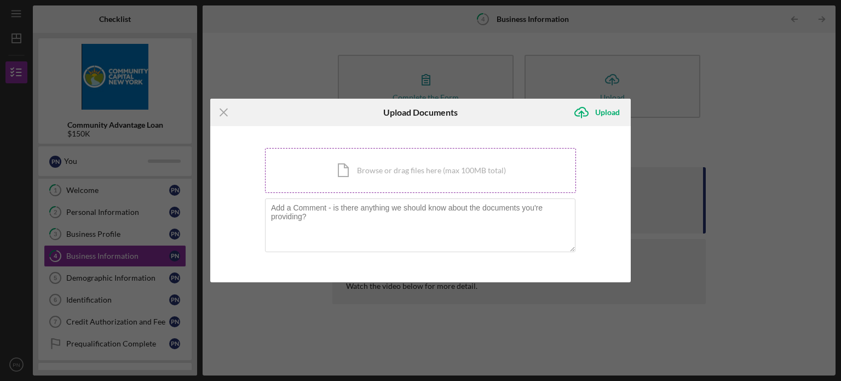
click at [421, 179] on div "Icon/Document Browse or drag files here (max 100MB total) Tap to choose files o…" at bounding box center [420, 170] width 311 height 45
click at [216, 110] on icon "Icon/Menu Close" at bounding box center [223, 112] width 27 height 27
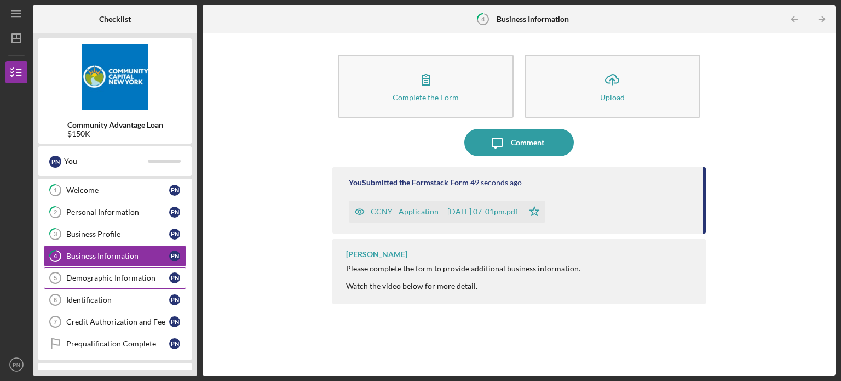
click at [116, 278] on div "Demographic Information" at bounding box center [117, 277] width 103 height 9
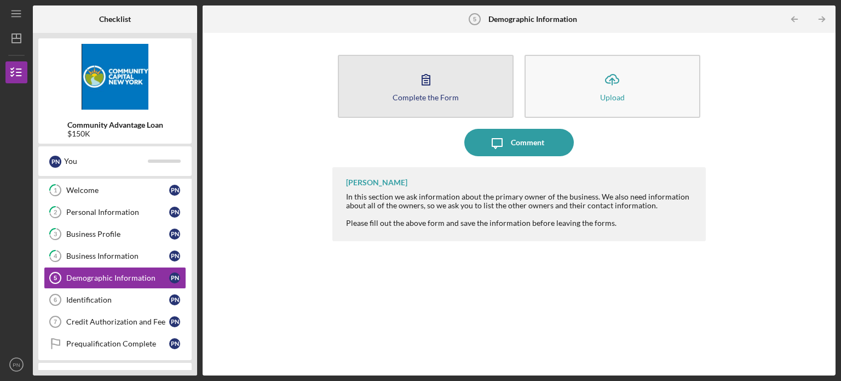
click at [408, 82] on button "Complete the Form Form" at bounding box center [426, 86] width 176 height 63
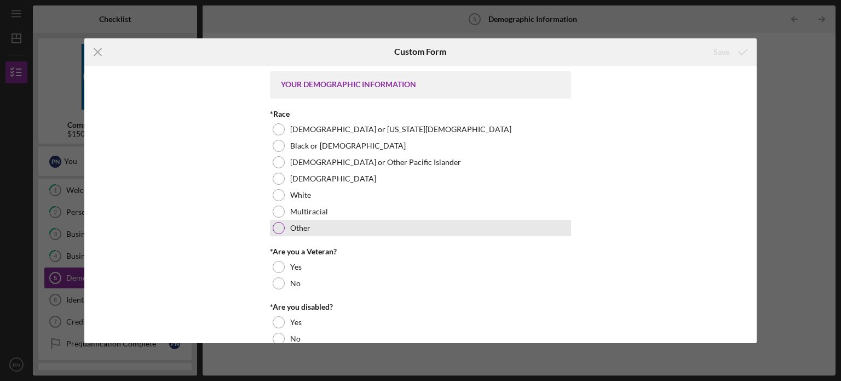
click at [274, 225] on div at bounding box center [279, 228] width 12 height 12
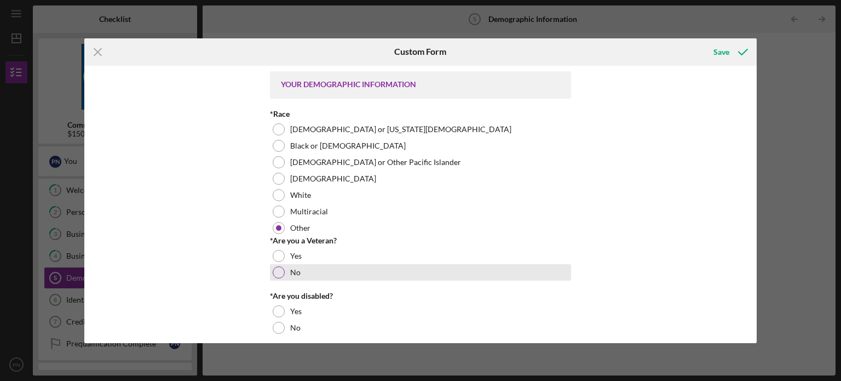
click at [282, 275] on div "No" at bounding box center [420, 272] width 301 height 16
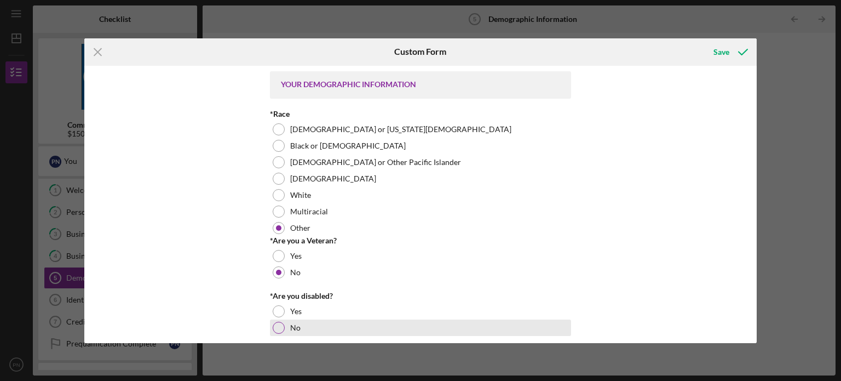
click at [277, 328] on div at bounding box center [279, 328] width 12 height 12
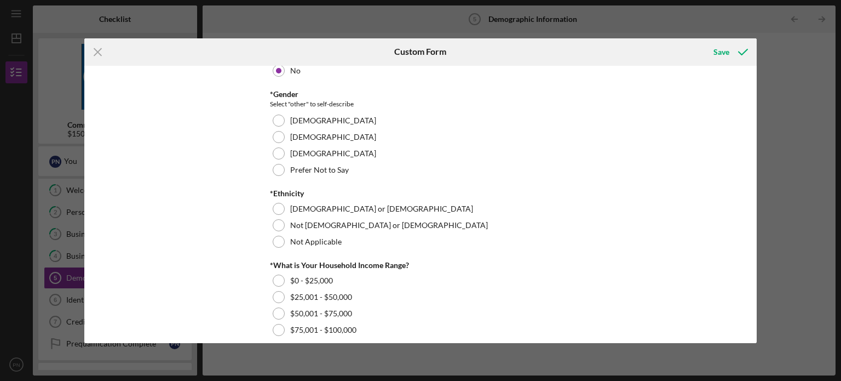
scroll to position [259, 0]
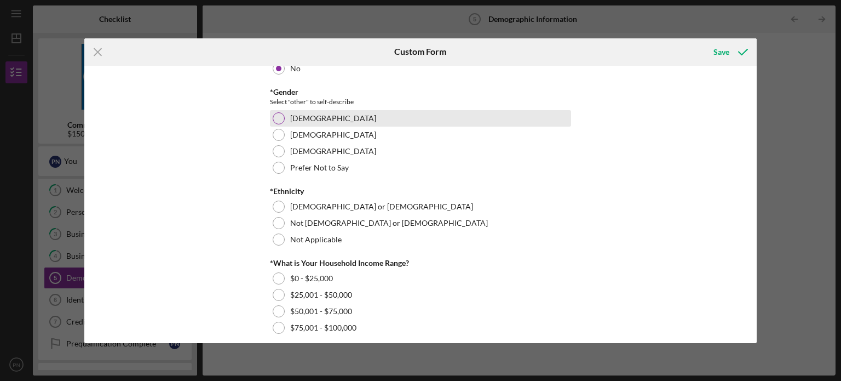
click at [273, 123] on div "[DEMOGRAPHIC_DATA]" at bounding box center [420, 118] width 301 height 16
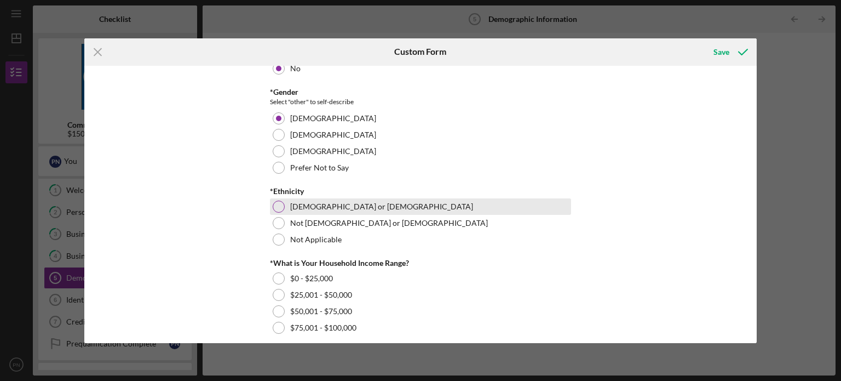
click at [276, 206] on div at bounding box center [279, 207] width 12 height 12
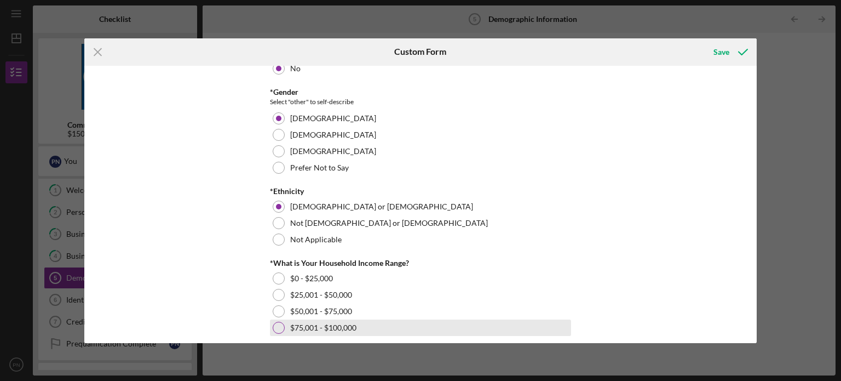
click at [278, 328] on div at bounding box center [279, 328] width 12 height 12
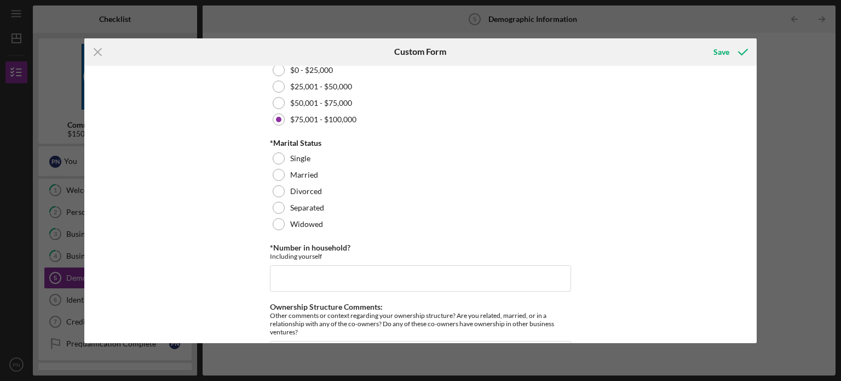
scroll to position [462, 0]
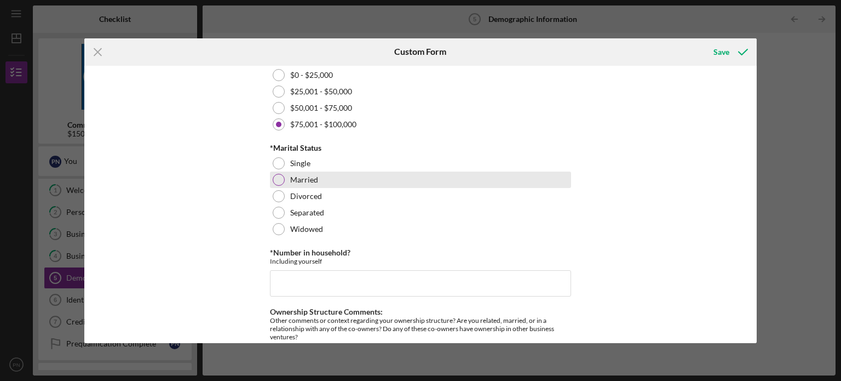
click at [276, 179] on div at bounding box center [279, 180] width 12 height 12
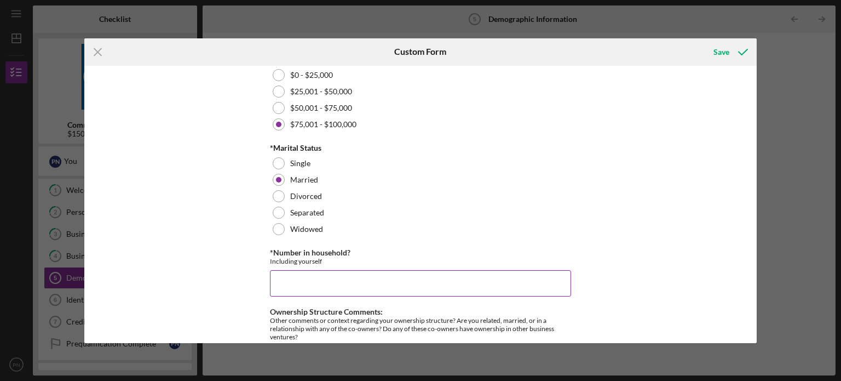
click at [298, 273] on input "*Number in household?" at bounding box center [420, 283] width 301 height 26
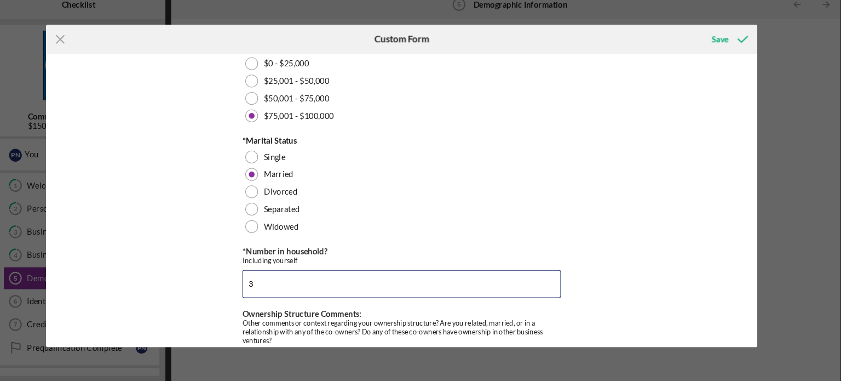
type input "3"
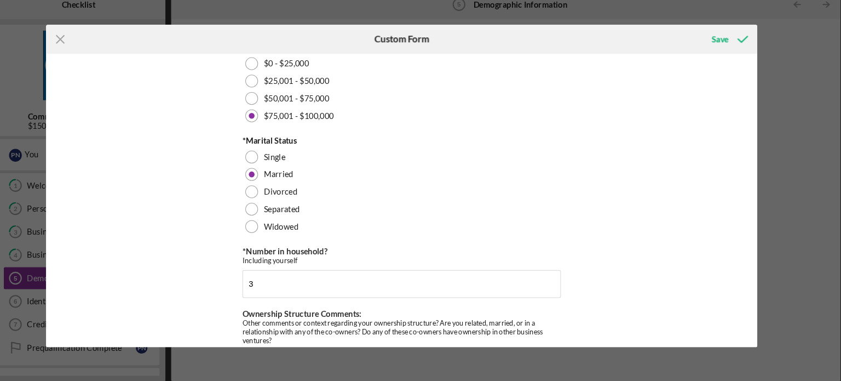
drag, startPoint x: 798, startPoint y: 249, endPoint x: 768, endPoint y: 251, distance: 30.8
click at [768, 251] on div "Icon/Menu Close Custom Form Save YOUR DEMOGRAPHIC INFORMATION *Race [DEMOGRAPHI…" at bounding box center [420, 190] width 841 height 381
drag, startPoint x: 757, startPoint y: 262, endPoint x: 754, endPoint y: 279, distance: 17.3
click at [754, 279] on div "YOUR DEMOGRAPHIC INFORMATION *Race [DEMOGRAPHIC_DATA] or [US_STATE][DEMOGRAPHIC…" at bounding box center [420, 204] width 673 height 277
click at [749, 331] on div "YOUR DEMOGRAPHIC INFORMATION *Race [DEMOGRAPHIC_DATA] or [US_STATE][DEMOGRAPHIC…" at bounding box center [420, 204] width 673 height 277
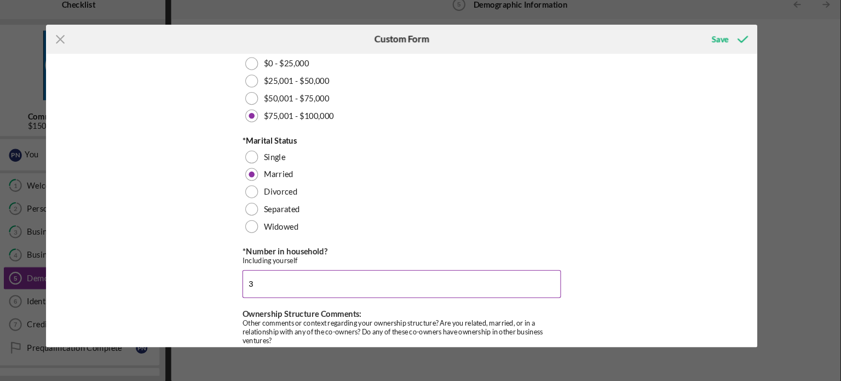
click at [378, 288] on input "3" at bounding box center [420, 283] width 301 height 26
click at [703, 41] on button "Save" at bounding box center [730, 52] width 54 height 22
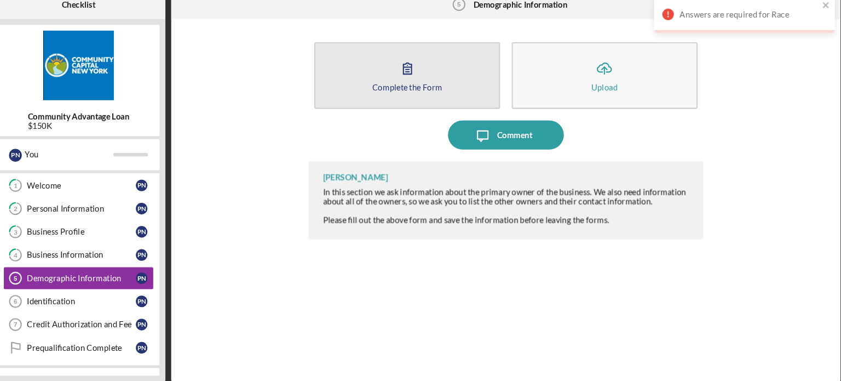
click at [426, 99] on div "Complete the Form" at bounding box center [426, 97] width 66 height 8
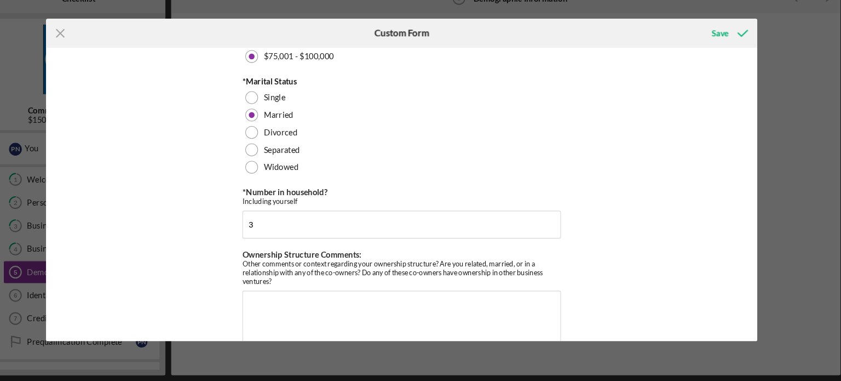
scroll to position [536, 0]
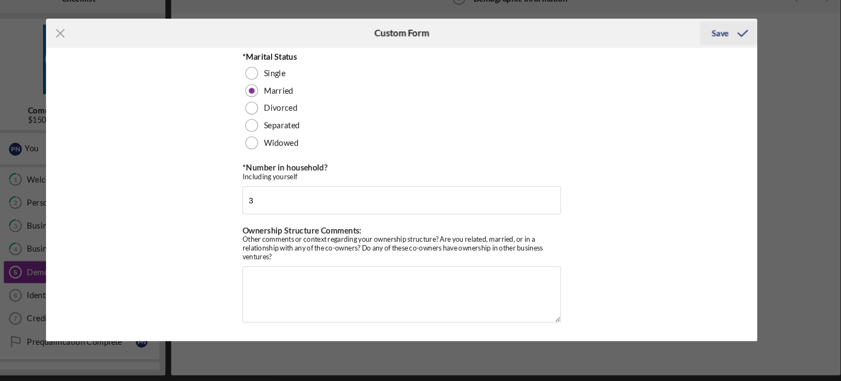
click at [723, 51] on div "Save" at bounding box center [722, 52] width 16 height 22
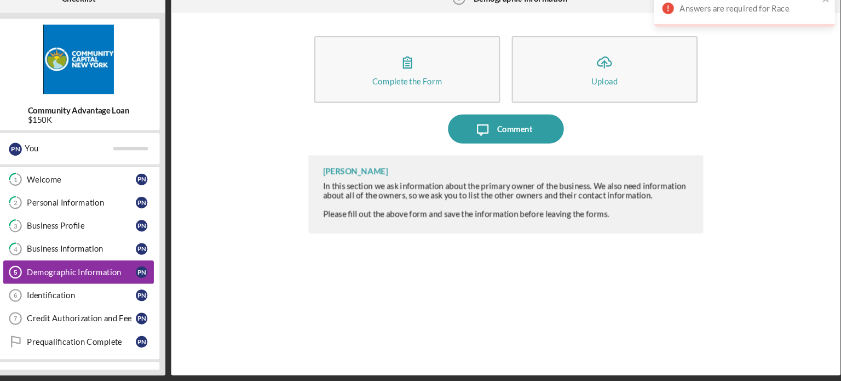
click at [109, 279] on div "Demographic Information" at bounding box center [117, 277] width 103 height 9
click at [111, 278] on div "Demographic Information" at bounding box center [117, 277] width 103 height 9
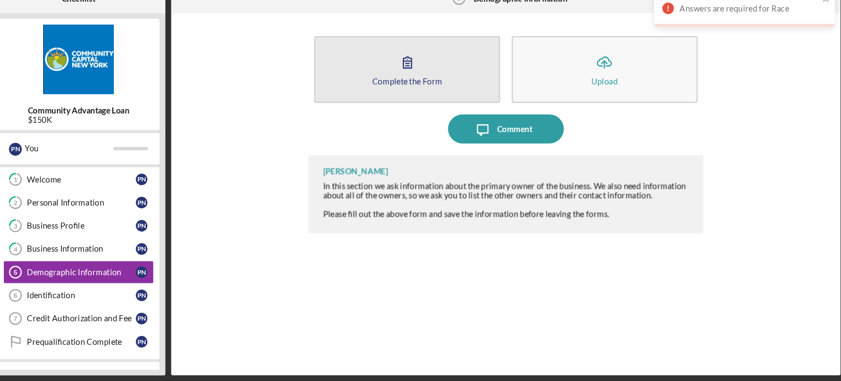
click at [420, 75] on icon "button" at bounding box center [426, 79] width 27 height 27
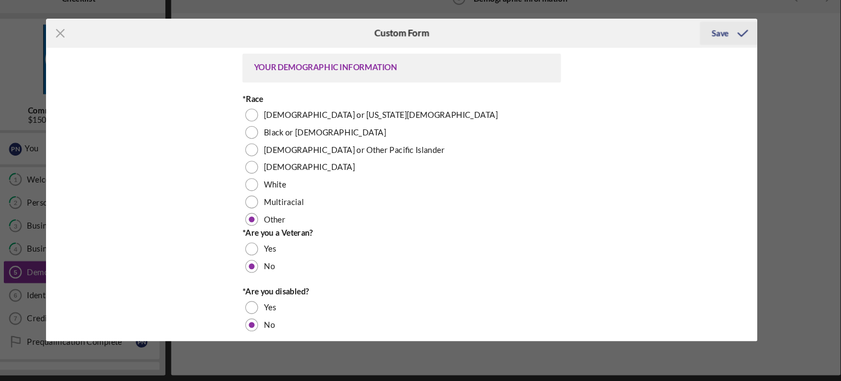
click at [723, 51] on div "Save" at bounding box center [722, 52] width 16 height 22
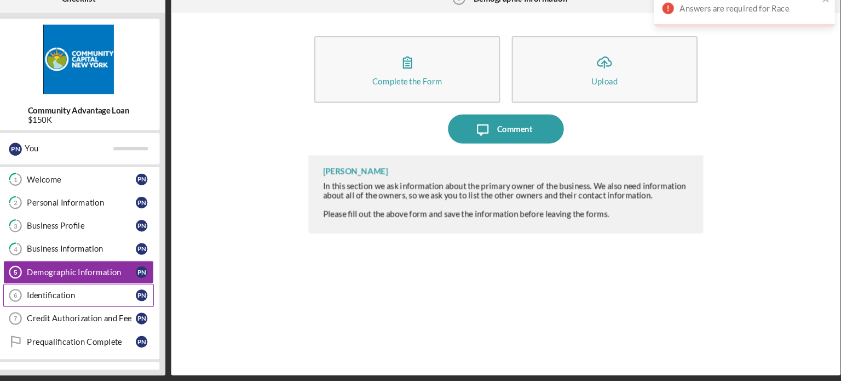
click at [115, 291] on link "Identification 6 Identification P N" at bounding box center [115, 300] width 142 height 22
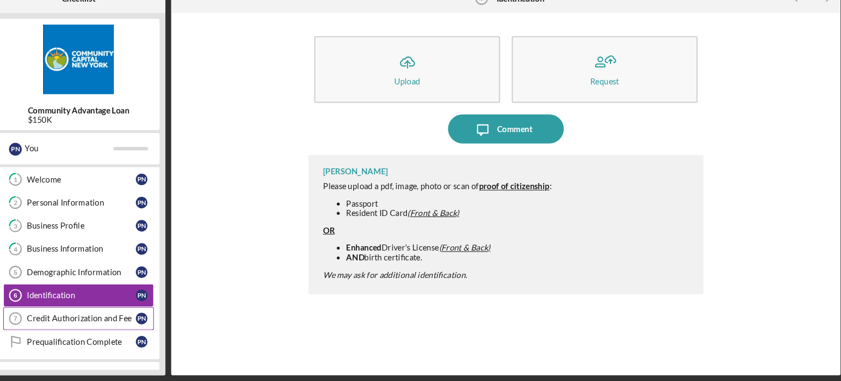
click at [113, 322] on div "Credit Authorization and Fee" at bounding box center [117, 321] width 103 height 9
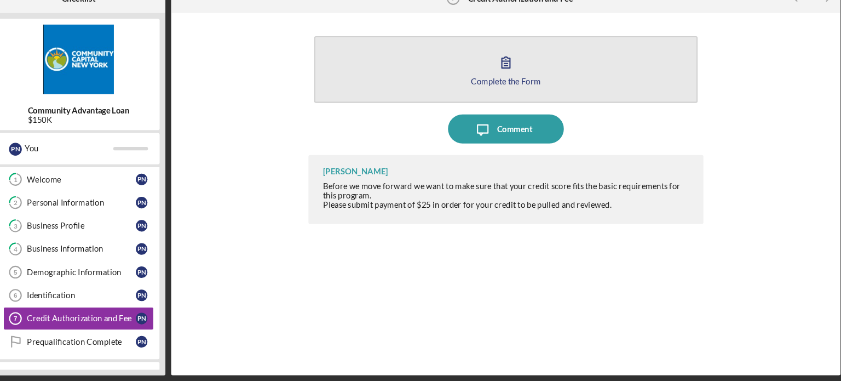
click at [395, 96] on button "Complete the Form Form" at bounding box center [519, 86] width 363 height 63
click at [388, 84] on button "Complete the Form Form" at bounding box center [519, 86] width 363 height 63
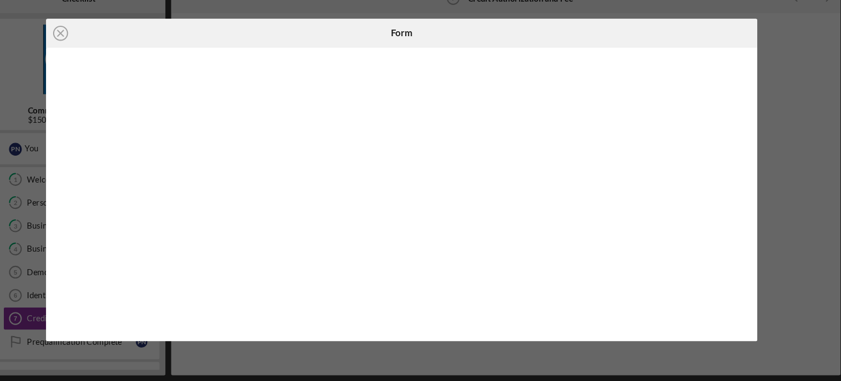
click at [749, 330] on div at bounding box center [420, 204] width 673 height 277
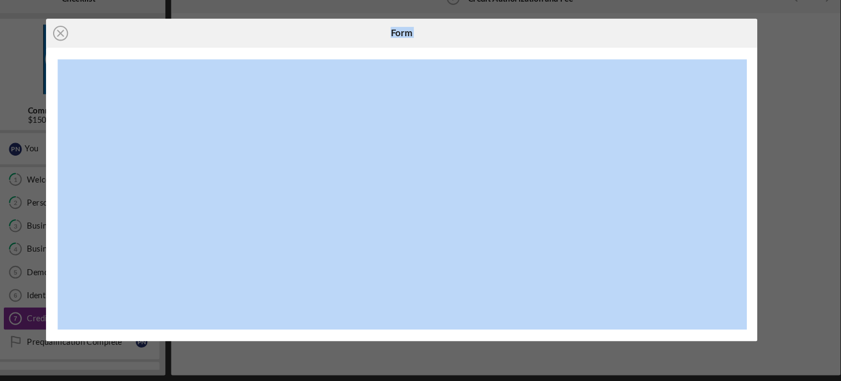
click at [749, 330] on div at bounding box center [420, 204] width 673 height 277
click at [681, 64] on div at bounding box center [645, 51] width 225 height 27
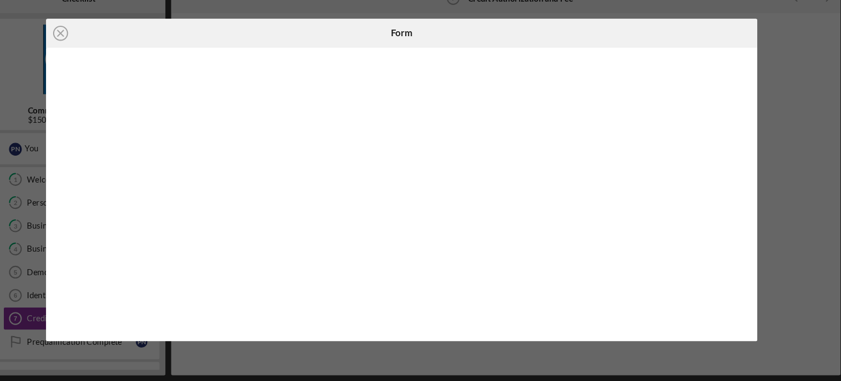
drag, startPoint x: 741, startPoint y: 331, endPoint x: 753, endPoint y: 183, distance: 148.9
click at [753, 183] on div at bounding box center [420, 204] width 673 height 277
click at [97, 49] on icon "Icon/Close" at bounding box center [97, 51] width 27 height 27
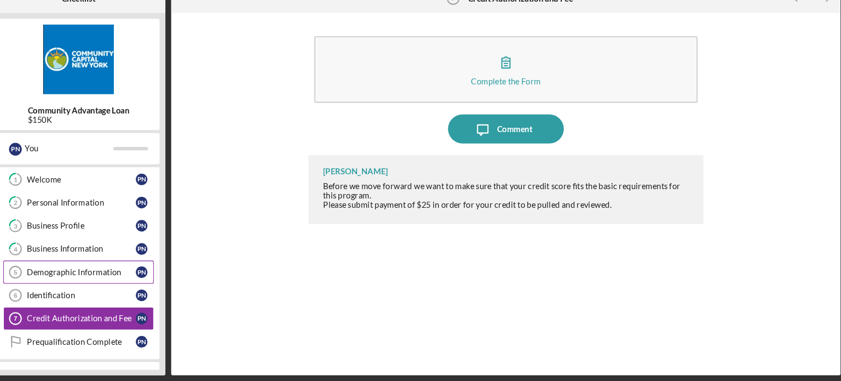
click at [96, 278] on div "Demographic Information" at bounding box center [117, 277] width 103 height 9
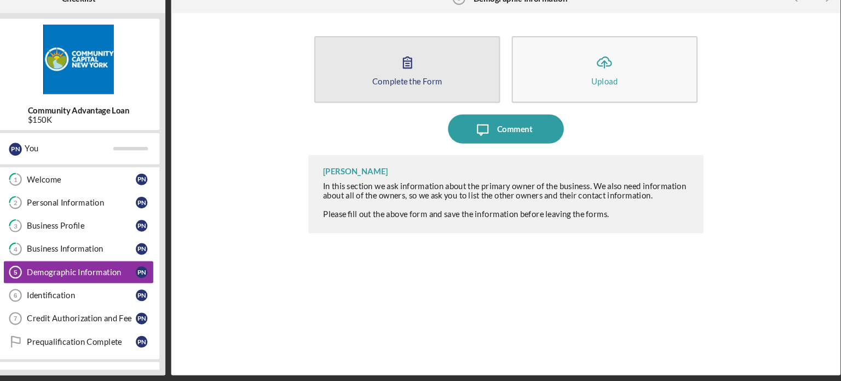
click at [432, 79] on icon "button" at bounding box center [426, 79] width 27 height 27
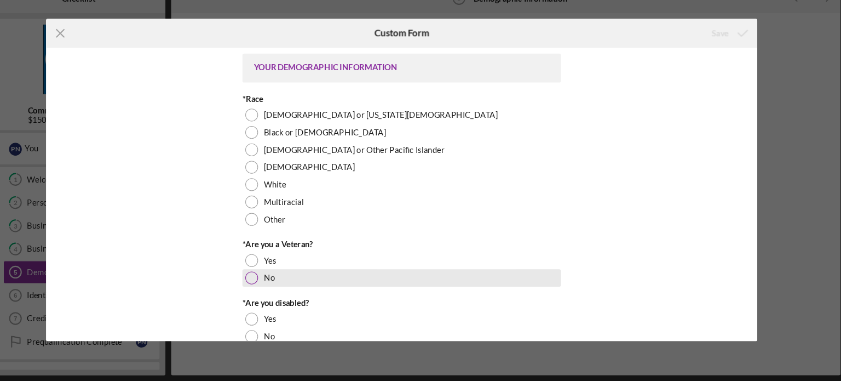
click at [290, 279] on label "No" at bounding box center [295, 283] width 10 height 9
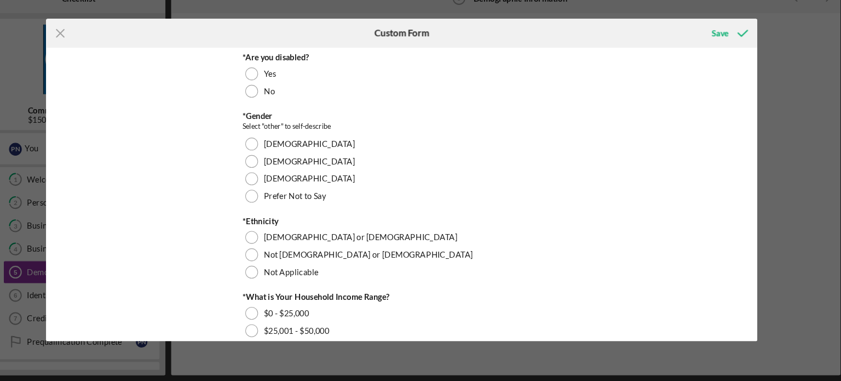
scroll to position [234, 0]
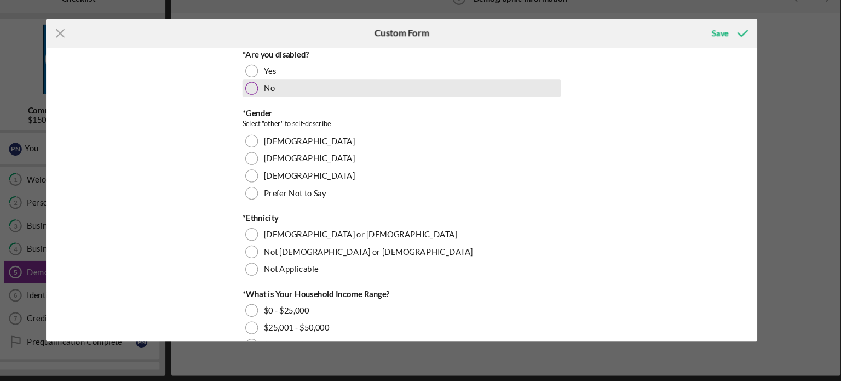
click at [277, 104] on div at bounding box center [279, 104] width 12 height 12
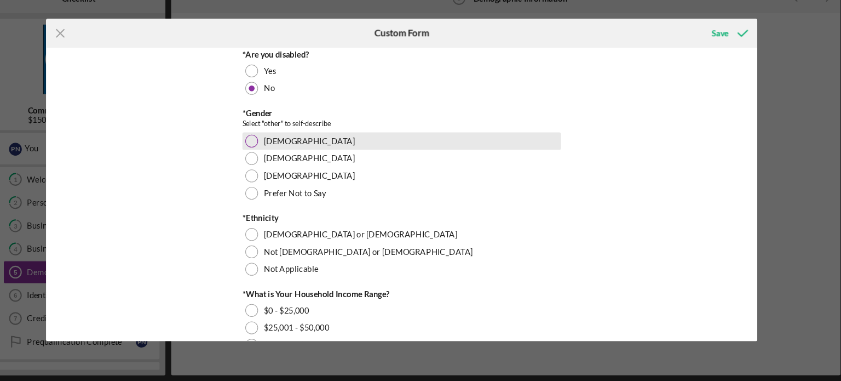
click at [273, 152] on div at bounding box center [279, 154] width 12 height 12
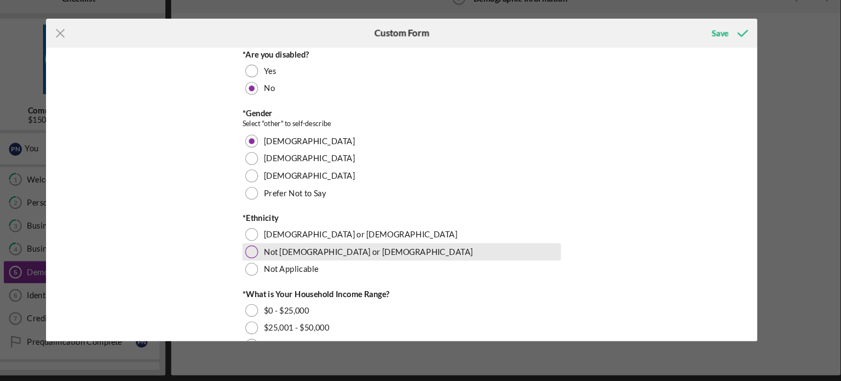
click at [280, 250] on div "Not [DEMOGRAPHIC_DATA] or [DEMOGRAPHIC_DATA]" at bounding box center [420, 258] width 301 height 16
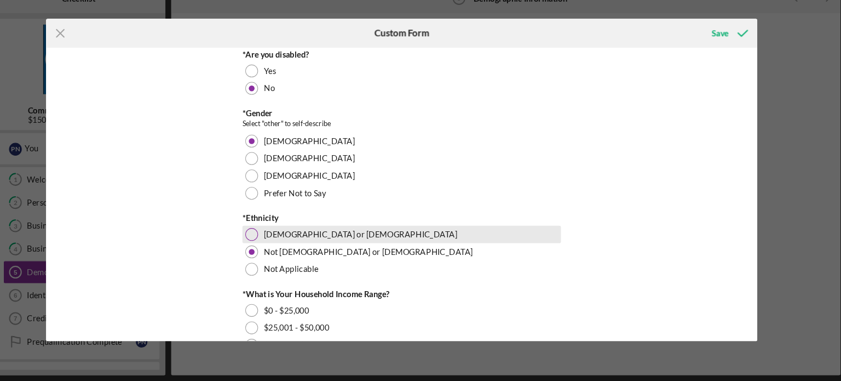
click at [279, 247] on div at bounding box center [279, 242] width 12 height 12
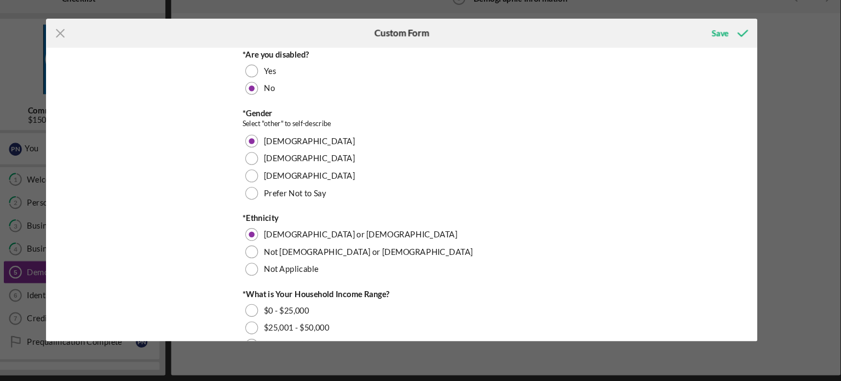
click at [758, 227] on div "Icon/Menu Close Custom Form Save YOUR DEMOGRAPHIC INFORMATION *Race [DEMOGRAPHI…" at bounding box center [420, 190] width 841 height 381
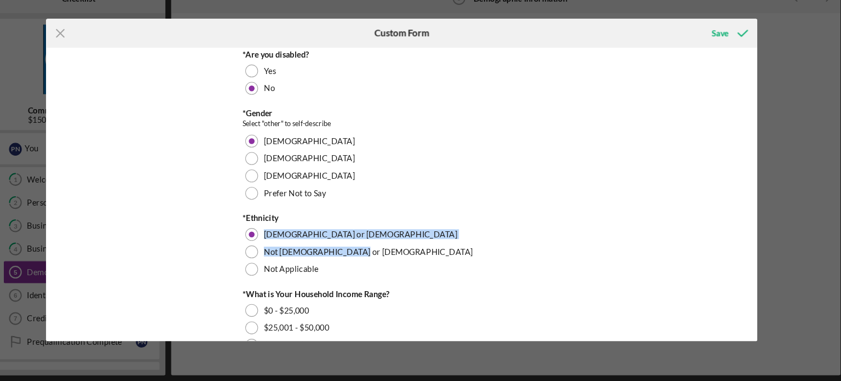
drag, startPoint x: 757, startPoint y: 227, endPoint x: 757, endPoint y: 254, distance: 26.8
click at [757, 254] on div "YOUR DEMOGRAPHIC INFORMATION *Race [DEMOGRAPHIC_DATA] or [US_STATE][DEMOGRAPHIC…" at bounding box center [420, 204] width 673 height 277
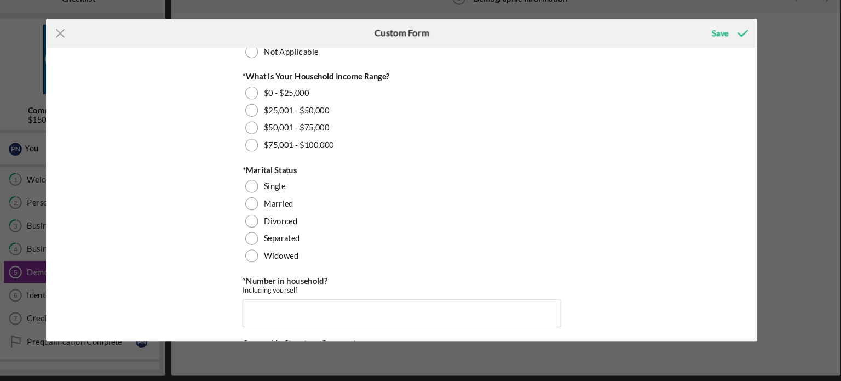
scroll to position [443, 0]
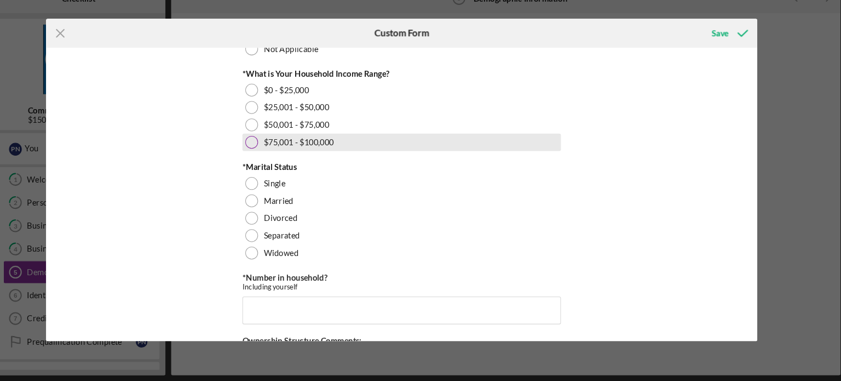
click at [306, 147] on div "$75,001 - $100,000" at bounding box center [420, 155] width 301 height 16
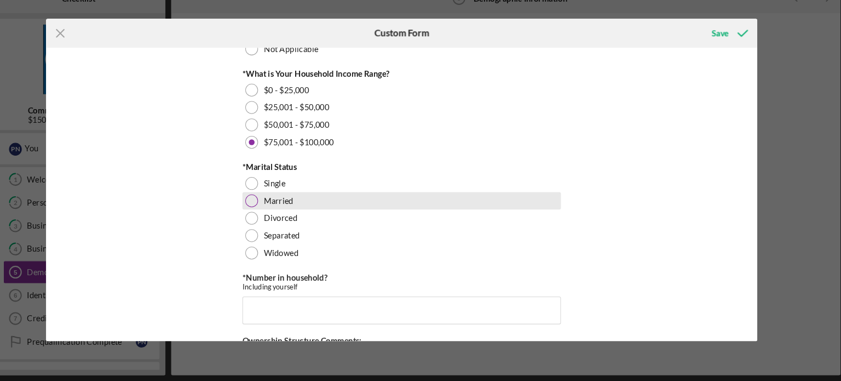
click at [277, 213] on div at bounding box center [279, 210] width 12 height 12
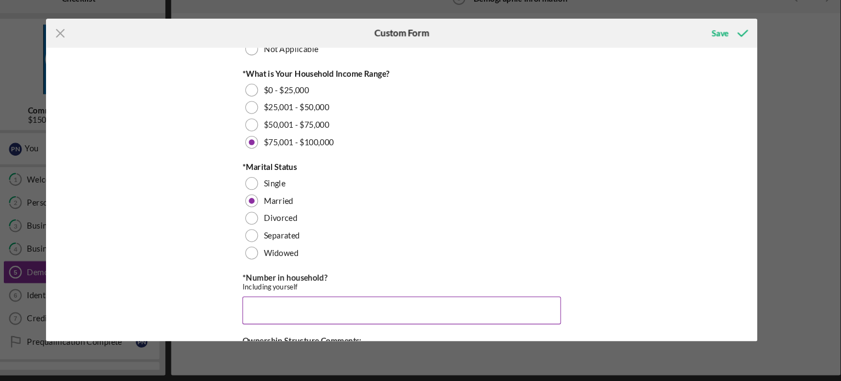
click at [445, 304] on input "*Number in household?" at bounding box center [420, 314] width 301 height 26
type input "4"
type input "3"
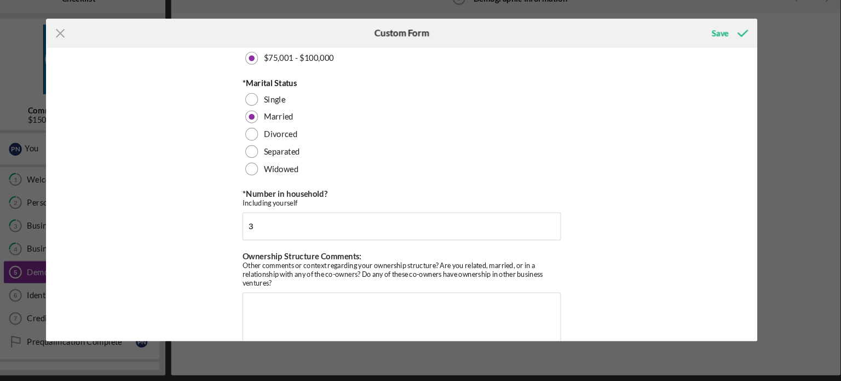
scroll to position [547, 0]
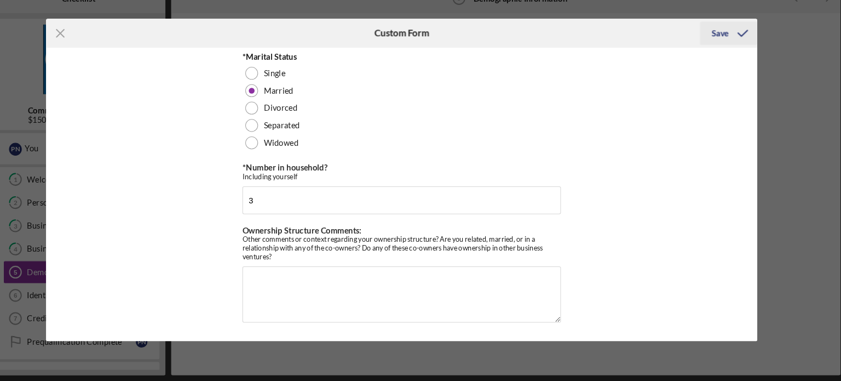
click at [720, 51] on div "Save" at bounding box center [722, 52] width 16 height 22
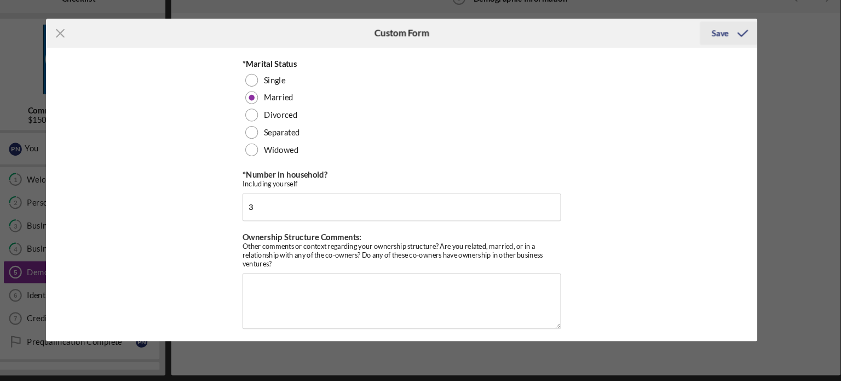
scroll to position [553, 0]
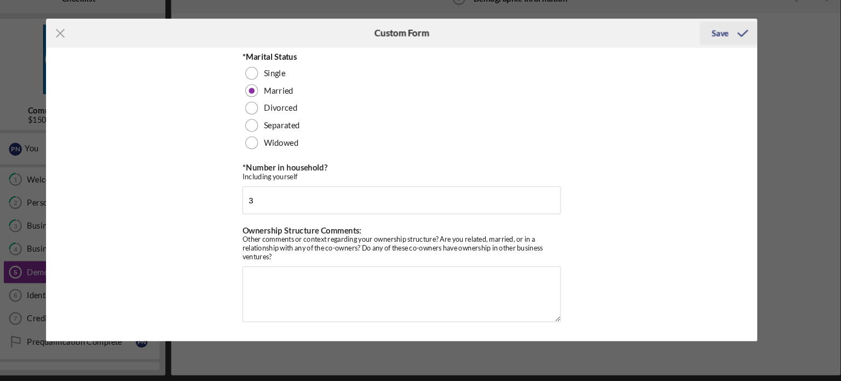
drag, startPoint x: 720, startPoint y: 51, endPoint x: 741, endPoint y: 53, distance: 20.3
click at [741, 53] on icon "submit" at bounding box center [743, 51] width 27 height 27
click at [98, 48] on icon "Icon/Menu Close" at bounding box center [97, 51] width 27 height 27
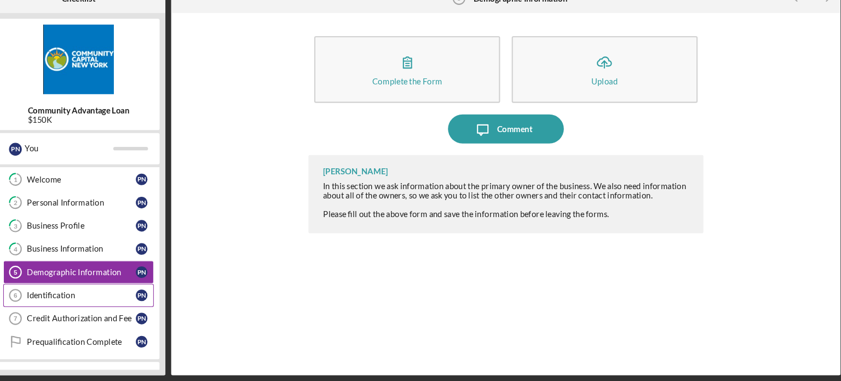
click at [70, 297] on div "Identification" at bounding box center [117, 299] width 103 height 9
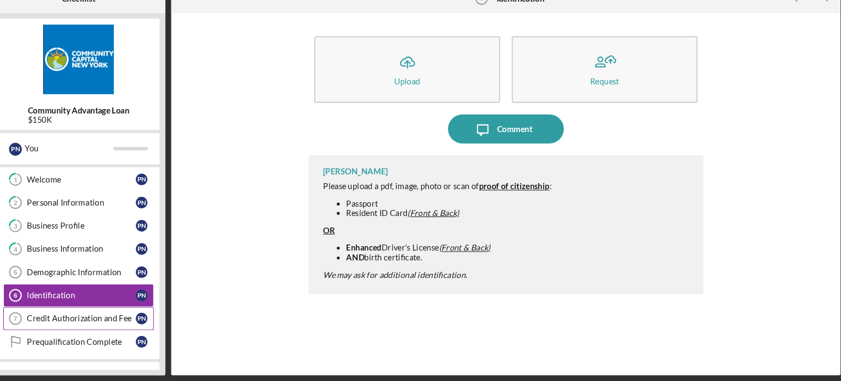
click at [82, 315] on link "Credit Authorization and Fee 7 Credit Authorization and Fee P N" at bounding box center [115, 322] width 142 height 22
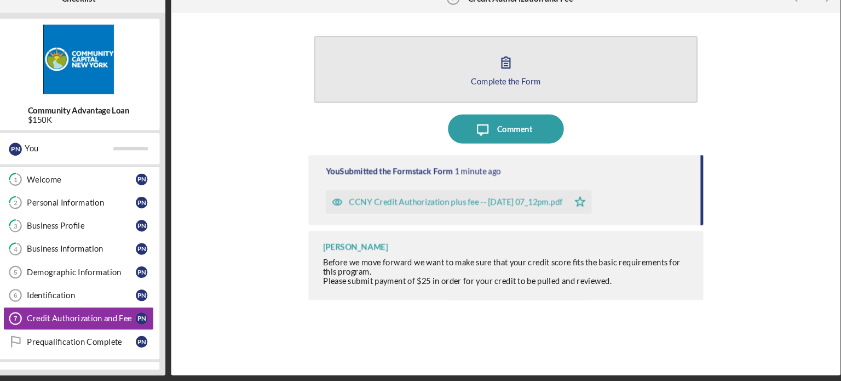
click at [482, 77] on button "Complete the Form Form" at bounding box center [519, 86] width 363 height 63
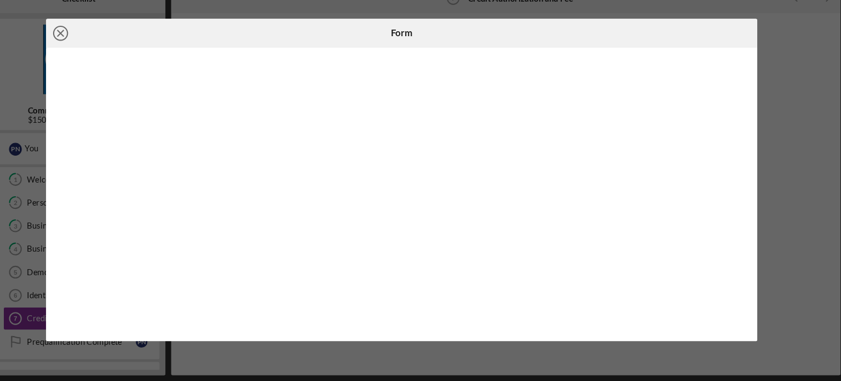
click at [95, 49] on line at bounding box center [97, 51] width 5 height 5
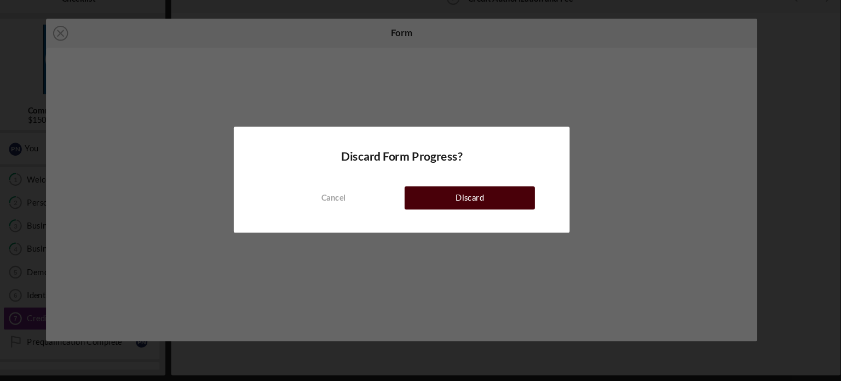
click at [485, 210] on div "Discard" at bounding box center [485, 208] width 27 height 22
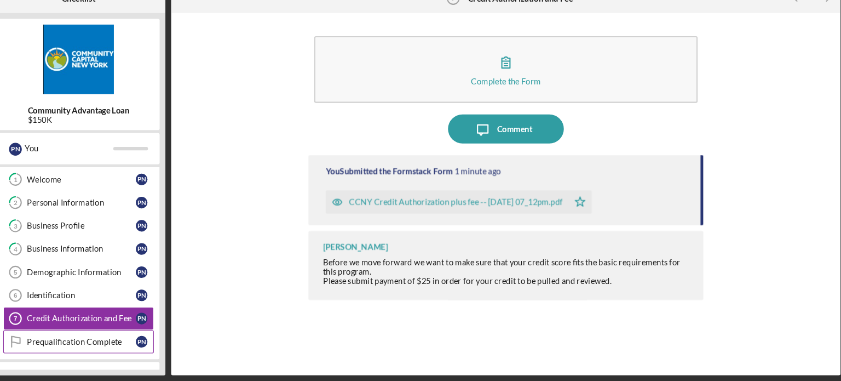
click at [77, 339] on div "Prequalification Complete" at bounding box center [117, 343] width 103 height 9
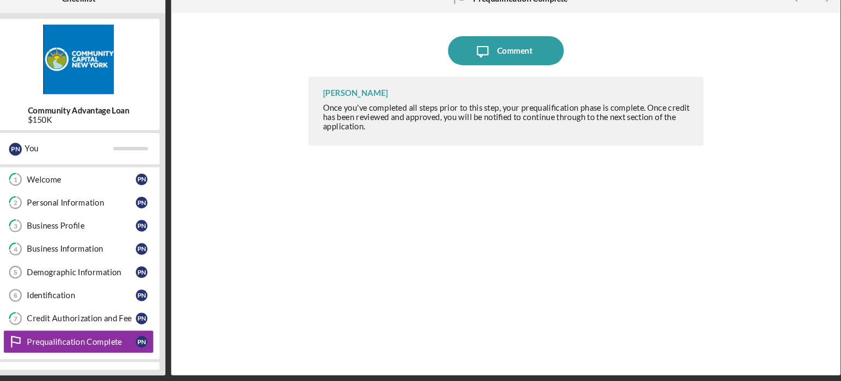
click at [196, 254] on div "Community Advantage Loan $150K P N You Icon/Expander Inquiry 0 / 8 1 Welcome P …" at bounding box center [115, 204] width 164 height 342
drag, startPoint x: 194, startPoint y: 250, endPoint x: 191, endPoint y: 286, distance: 36.3
click at [191, 286] on div "Community Advantage Loan $150K P N You Icon/Expander Inquiry 0 / 8 1 Welcome P …" at bounding box center [115, 204] width 164 height 342
drag, startPoint x: 136, startPoint y: 357, endPoint x: 317, endPoint y: 116, distance: 301.0
click at [317, 116] on div "Checklist Community Advantage Loan $150K P N You Icon/Expander Inquiry 0 / 8 1 …" at bounding box center [434, 190] width 803 height 370
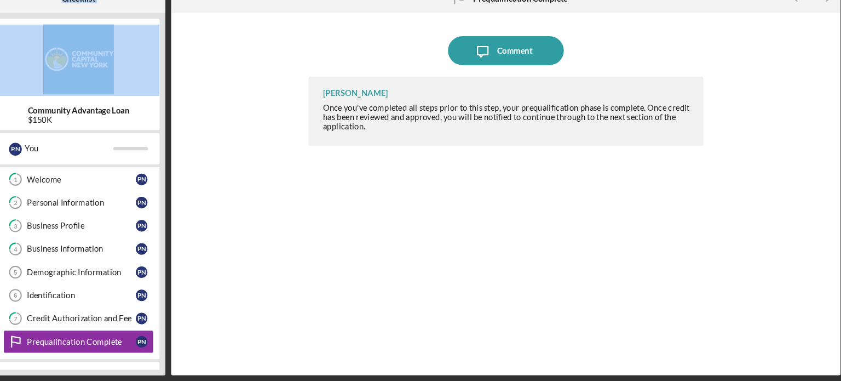
drag, startPoint x: 72, startPoint y: 28, endPoint x: 72, endPoint y: 58, distance: 30.1
click at [72, 58] on div "Checklist Community Advantage Loan $150K P N You Icon/Expander Inquiry 0 / 8 1 …" at bounding box center [115, 190] width 164 height 370
click at [71, 58] on img at bounding box center [114, 77] width 153 height 66
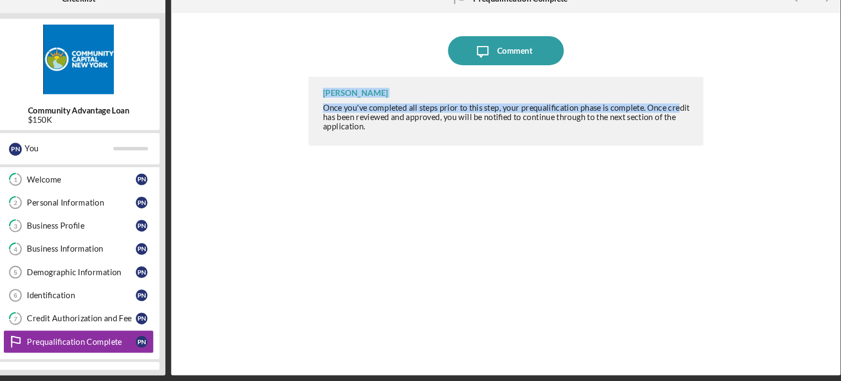
drag, startPoint x: 707, startPoint y: 58, endPoint x: 769, endPoint y: 118, distance: 86.4
click at [768, 107] on div "Icon/Message Comment [PERSON_NAME] Once you've completed all steps prior to thi…" at bounding box center [519, 203] width 622 height 331
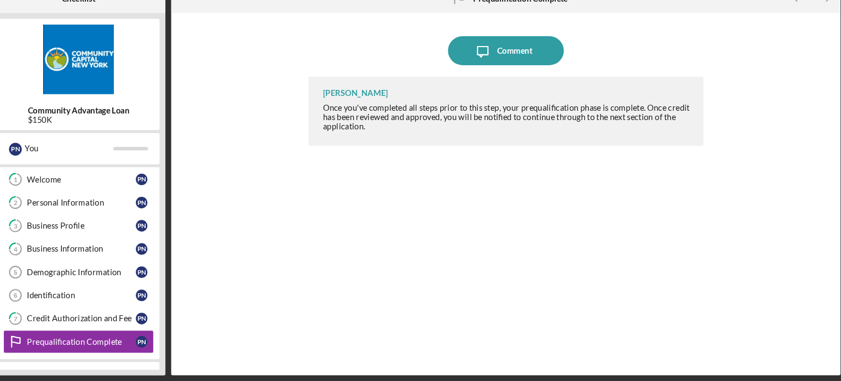
click at [834, 131] on div "Icon/Message Comment [PERSON_NAME] Once you've completed all steps prior to thi…" at bounding box center [519, 204] width 633 height 342
click at [828, 325] on div "Icon/Message Comment [PERSON_NAME] Once you've completed all steps prior to thi…" at bounding box center [519, 203] width 622 height 331
drag, startPoint x: 835, startPoint y: 325, endPoint x: 821, endPoint y: 160, distance: 165.5
click at [821, 160] on div "Icon/Message Comment [PERSON_NAME] Once you've completed all steps prior to thi…" at bounding box center [519, 204] width 633 height 342
